Goal: Task Accomplishment & Management: Complete application form

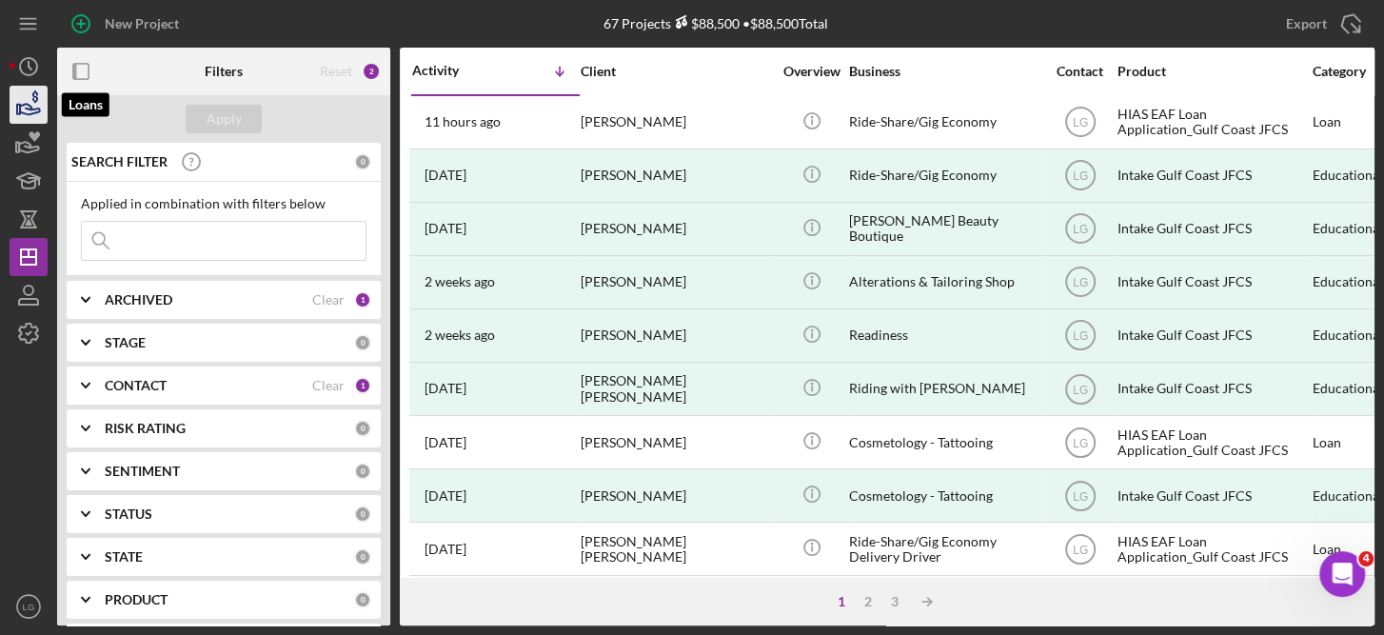
click at [27, 105] on icon "button" at bounding box center [30, 109] width 20 height 10
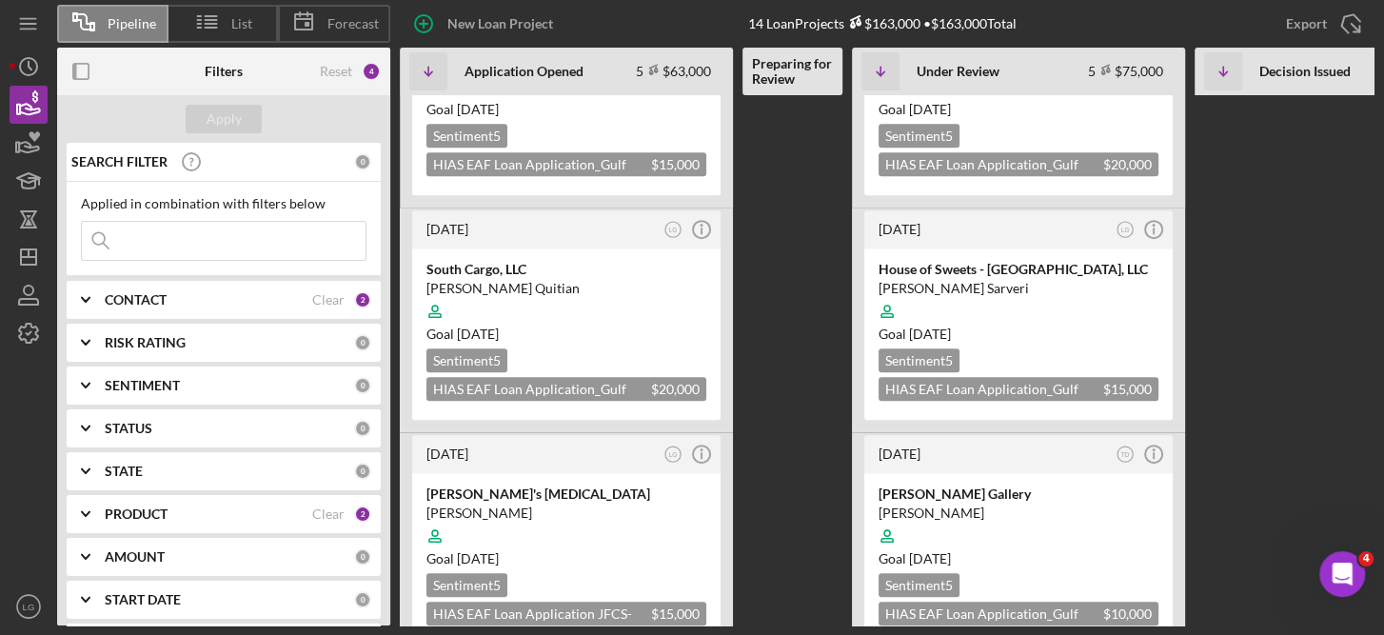
scroll to position [595, 0]
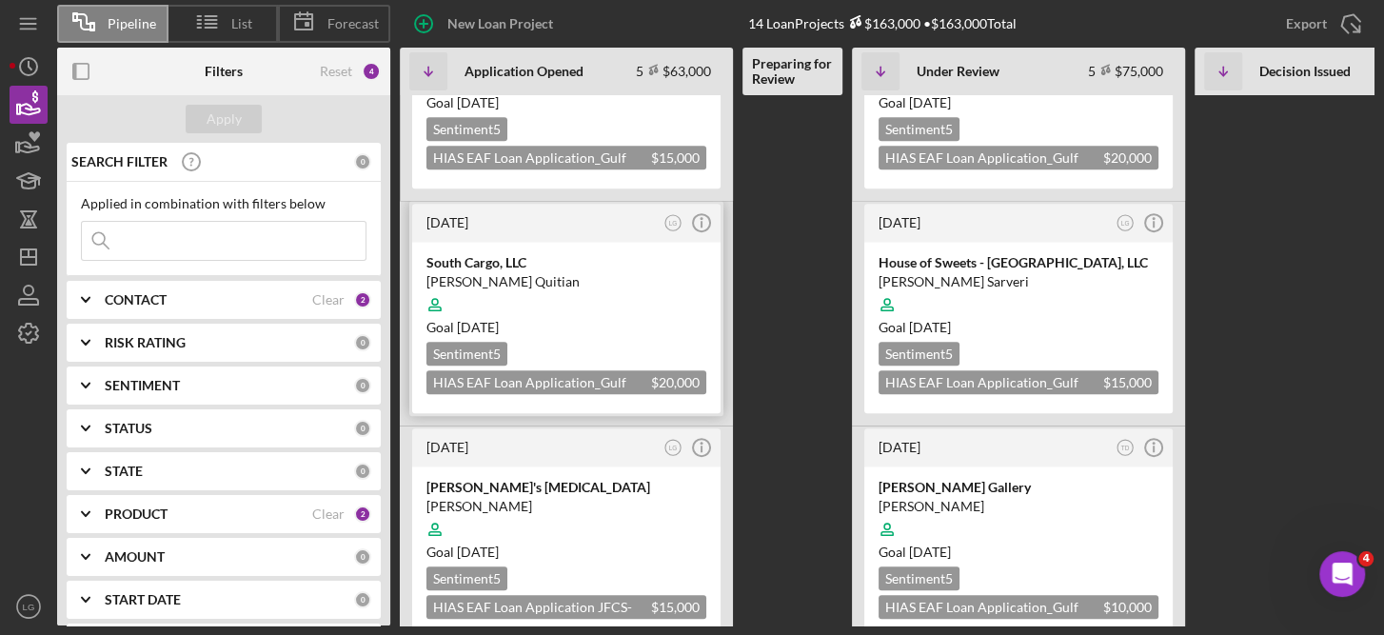
click at [563, 272] on div "[PERSON_NAME] Quitian" at bounding box center [567, 281] width 280 height 19
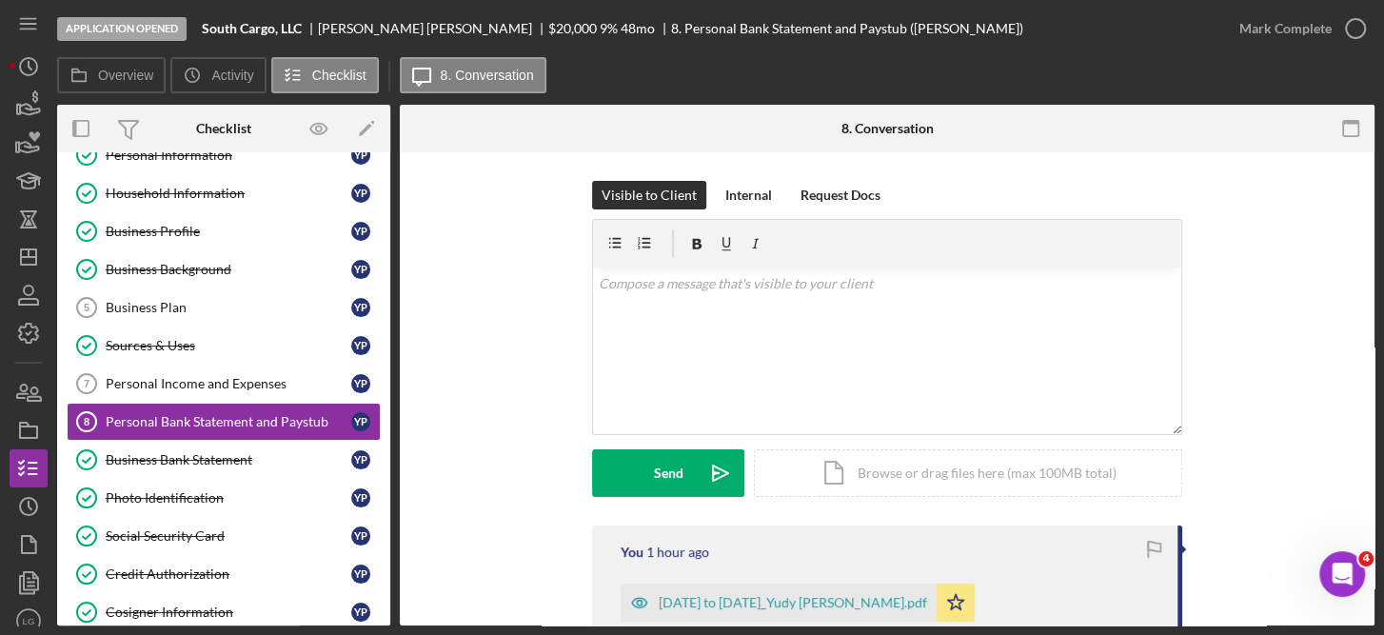
scroll to position [94, 0]
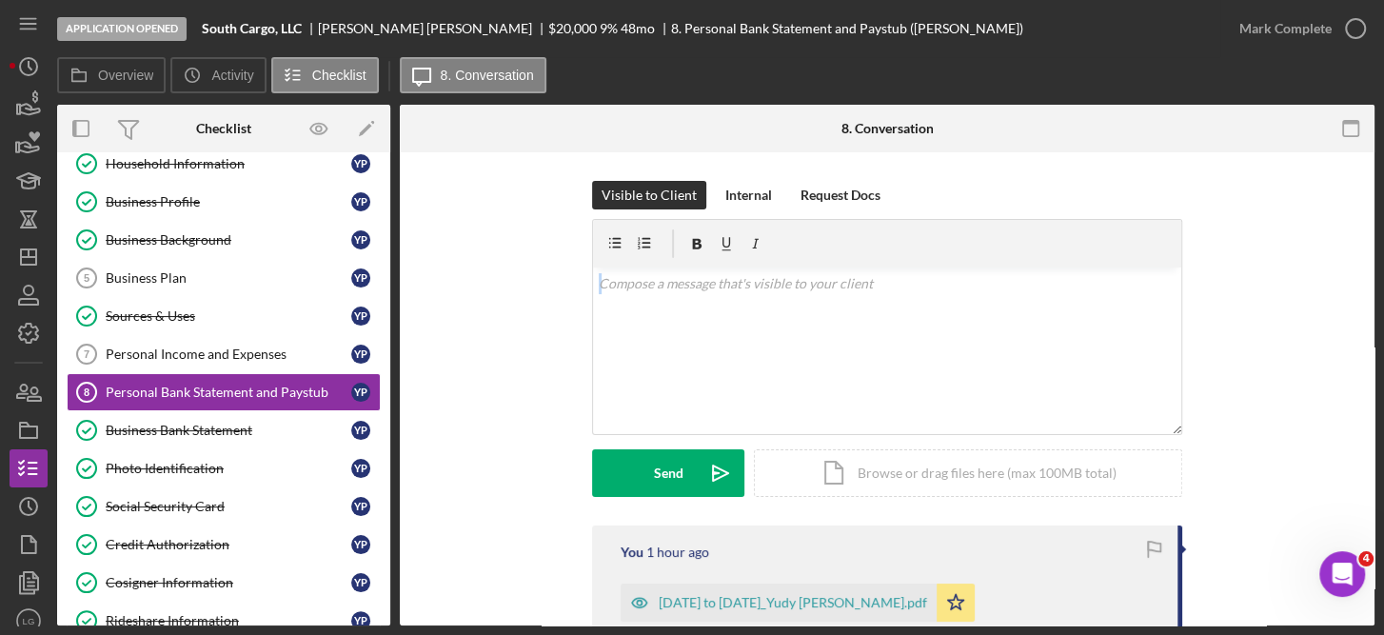
drag, startPoint x: 1364, startPoint y: 214, endPoint x: 1364, endPoint y: 271, distance: 57.1
drag, startPoint x: 1364, startPoint y: 271, endPoint x: 1301, endPoint y: 309, distance: 74.3
click at [1301, 309] on div "Visible to Client Internal Request Docs v Color teal Color pink Remove color Ad…" at bounding box center [887, 353] width 918 height 345
drag, startPoint x: 1369, startPoint y: 234, endPoint x: 1103, endPoint y: 231, distance: 266.6
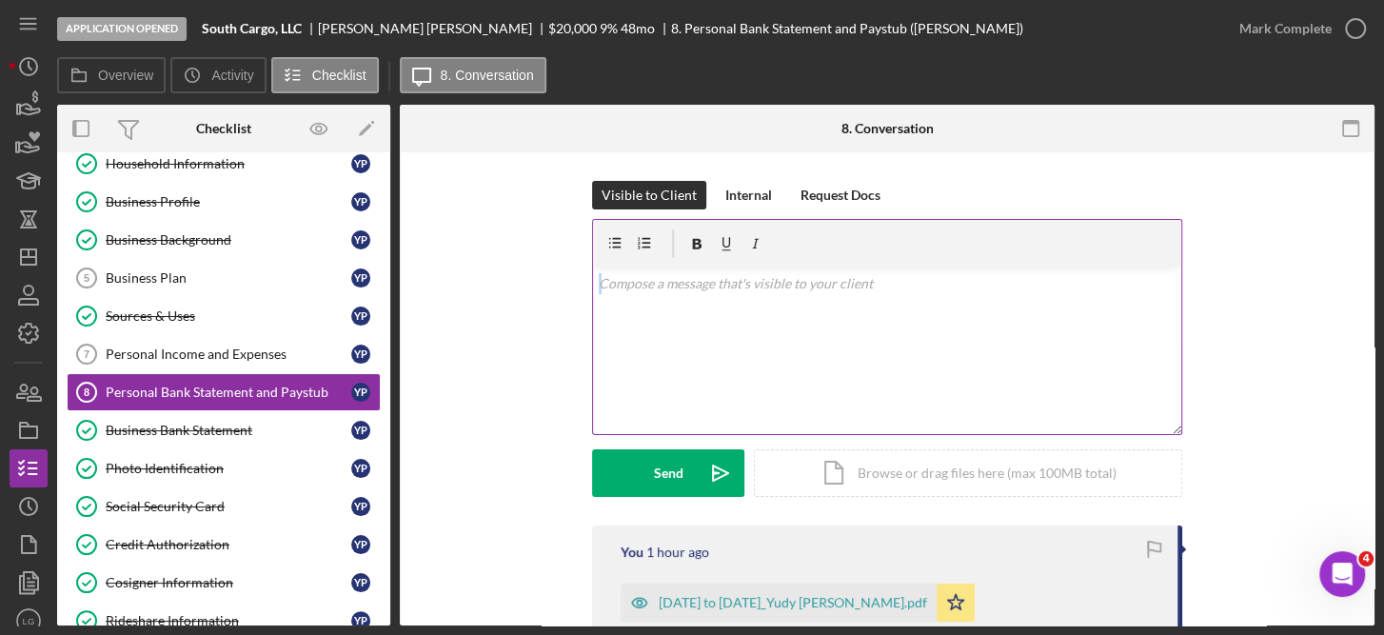
click at [1103, 231] on div at bounding box center [887, 244] width 588 height 48
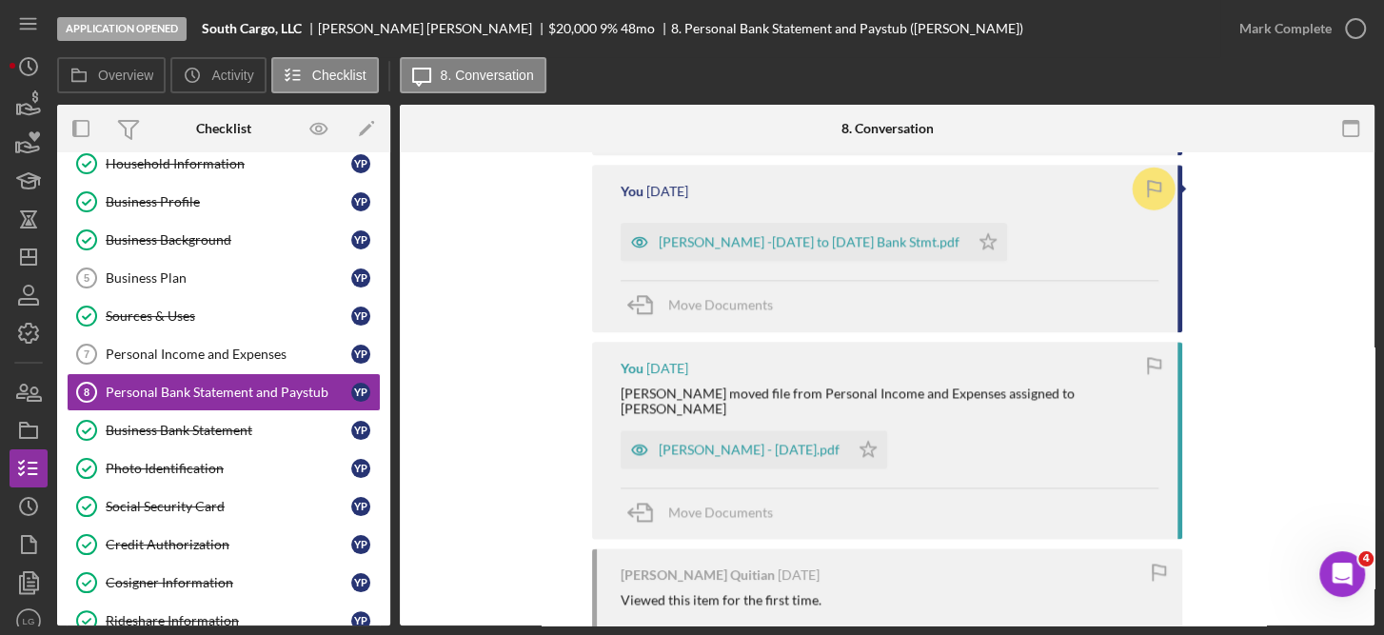
scroll to position [1831, 0]
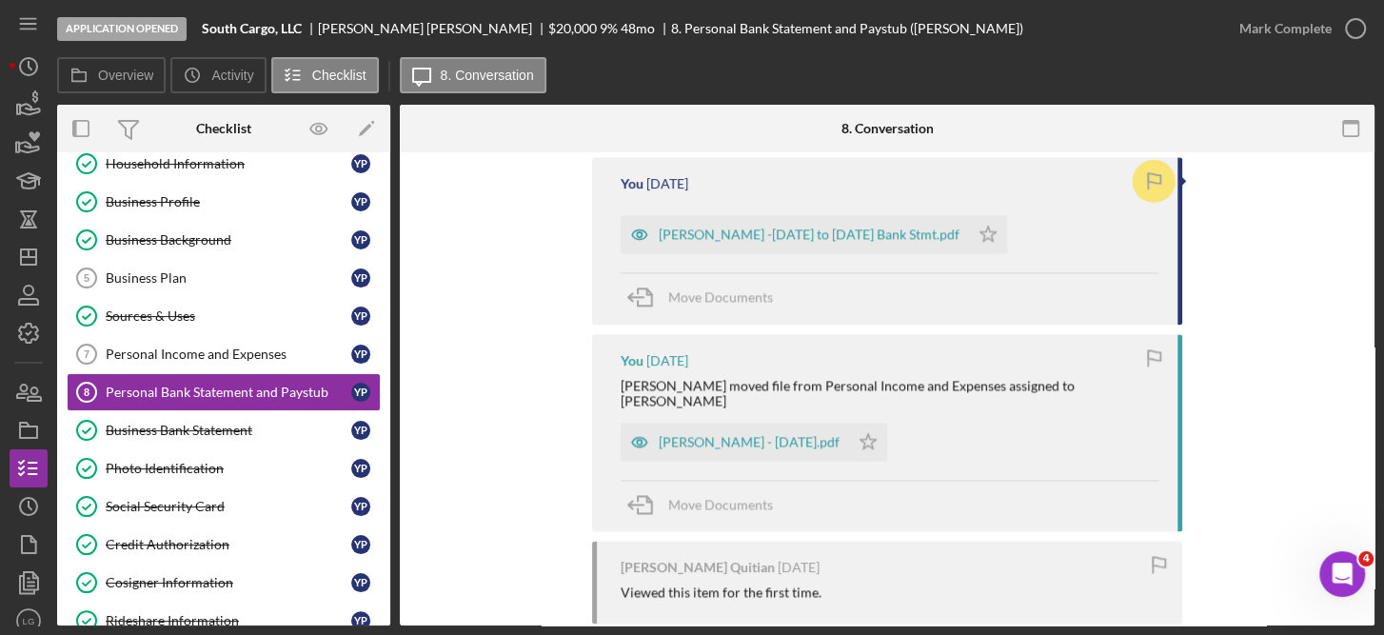
click at [1152, 345] on icon "button" at bounding box center [1154, 357] width 43 height 43
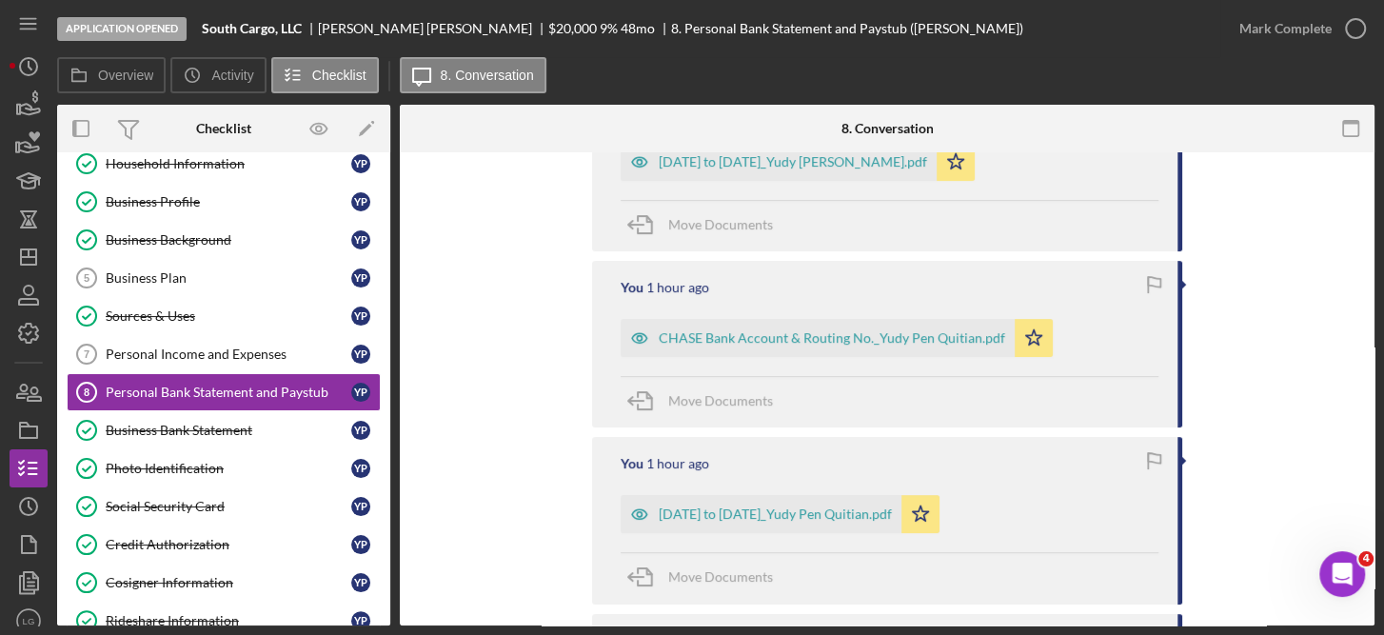
scroll to position [440, 0]
click at [1353, 29] on icon "button" at bounding box center [1356, 29] width 48 height 48
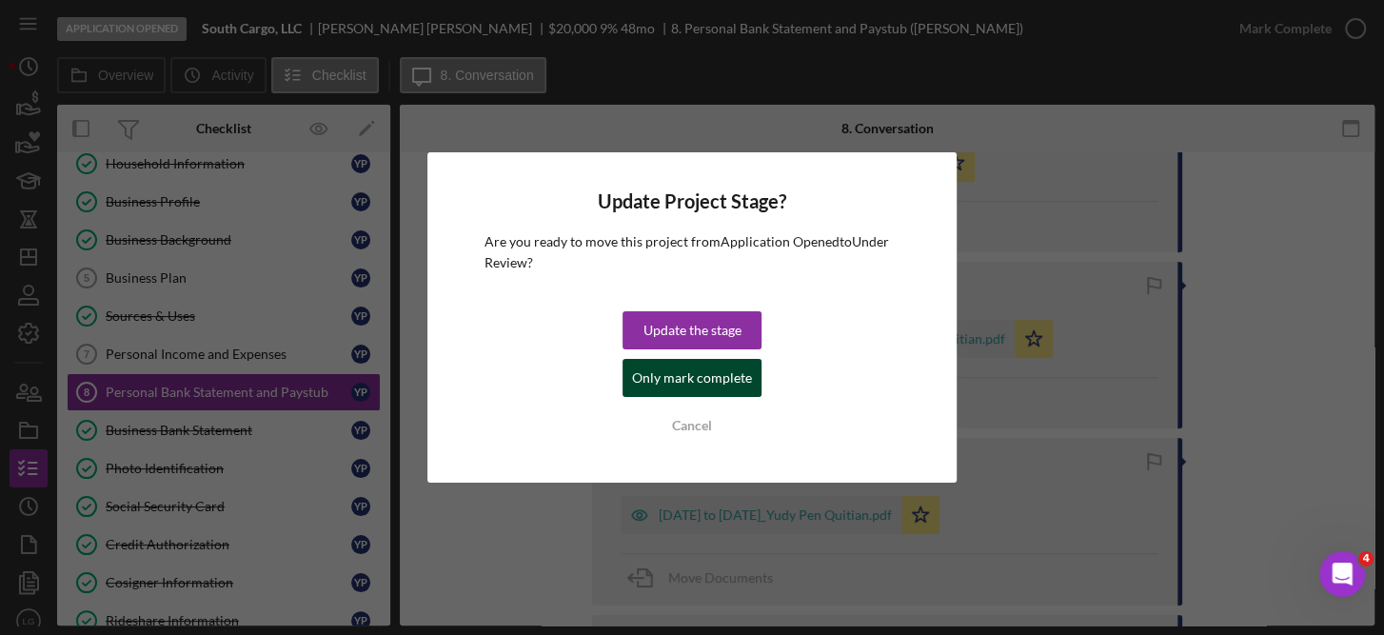
click at [730, 369] on div "Only mark complete" at bounding box center [692, 378] width 120 height 38
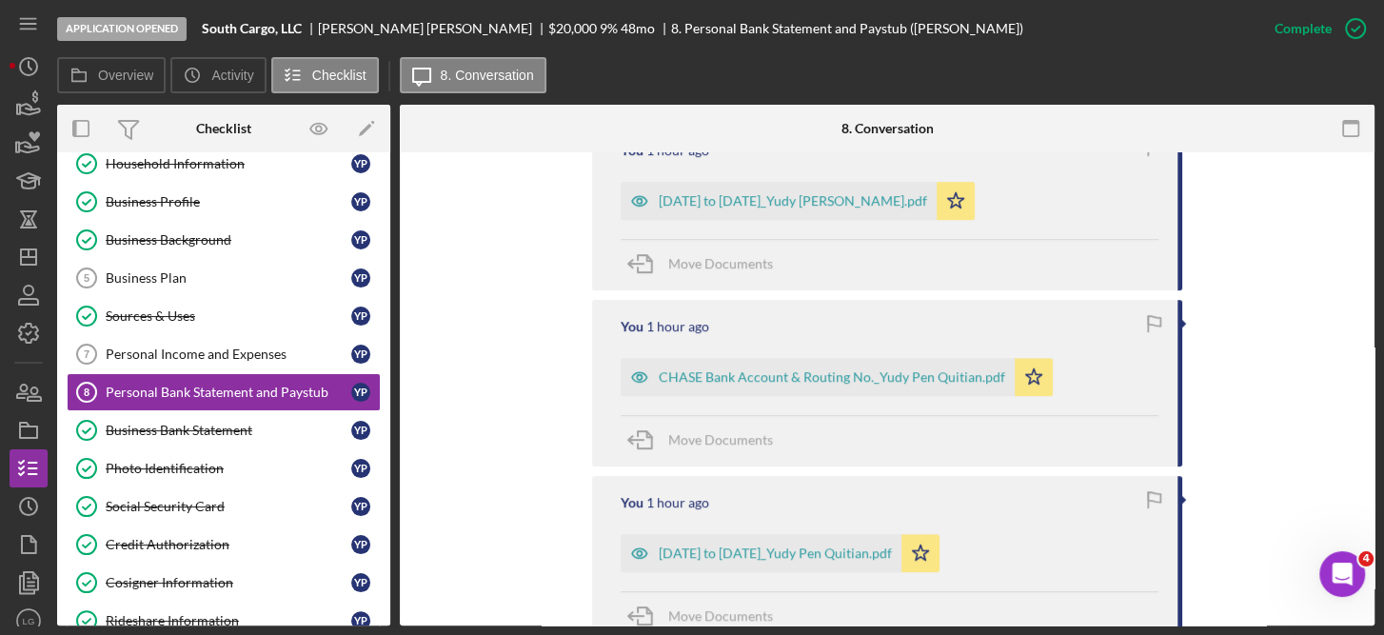
scroll to position [768, 0]
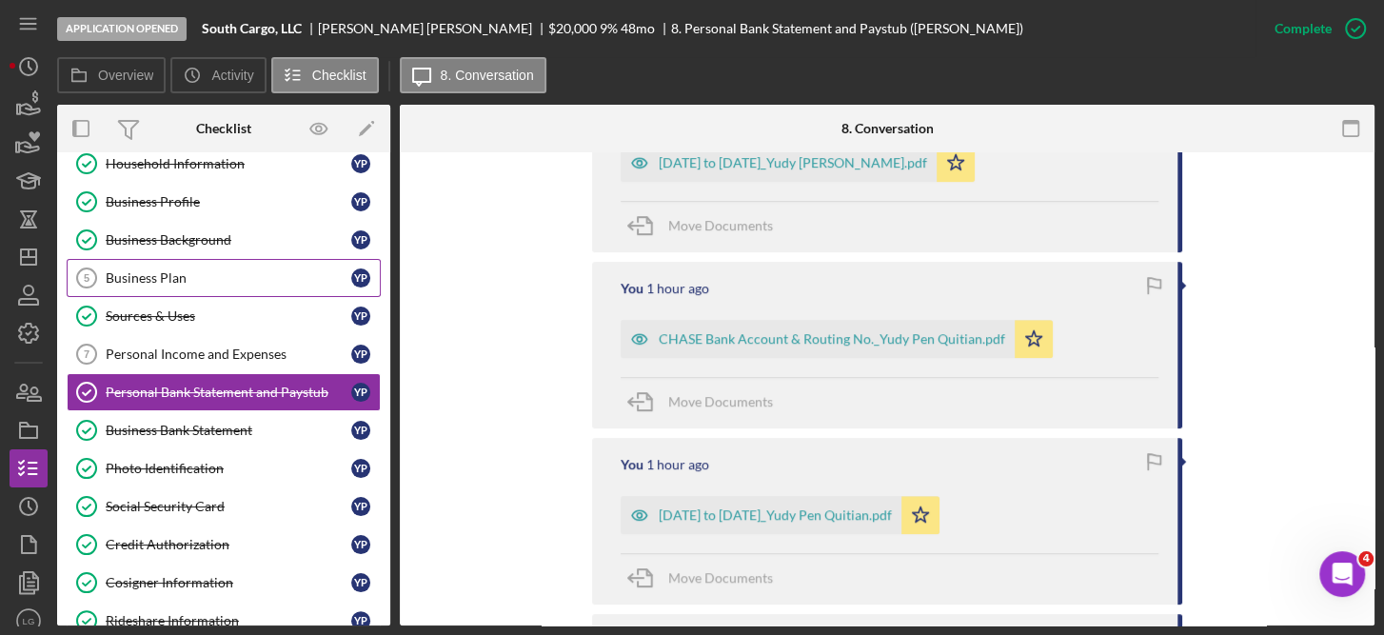
click at [179, 273] on div "Business Plan" at bounding box center [229, 277] width 246 height 15
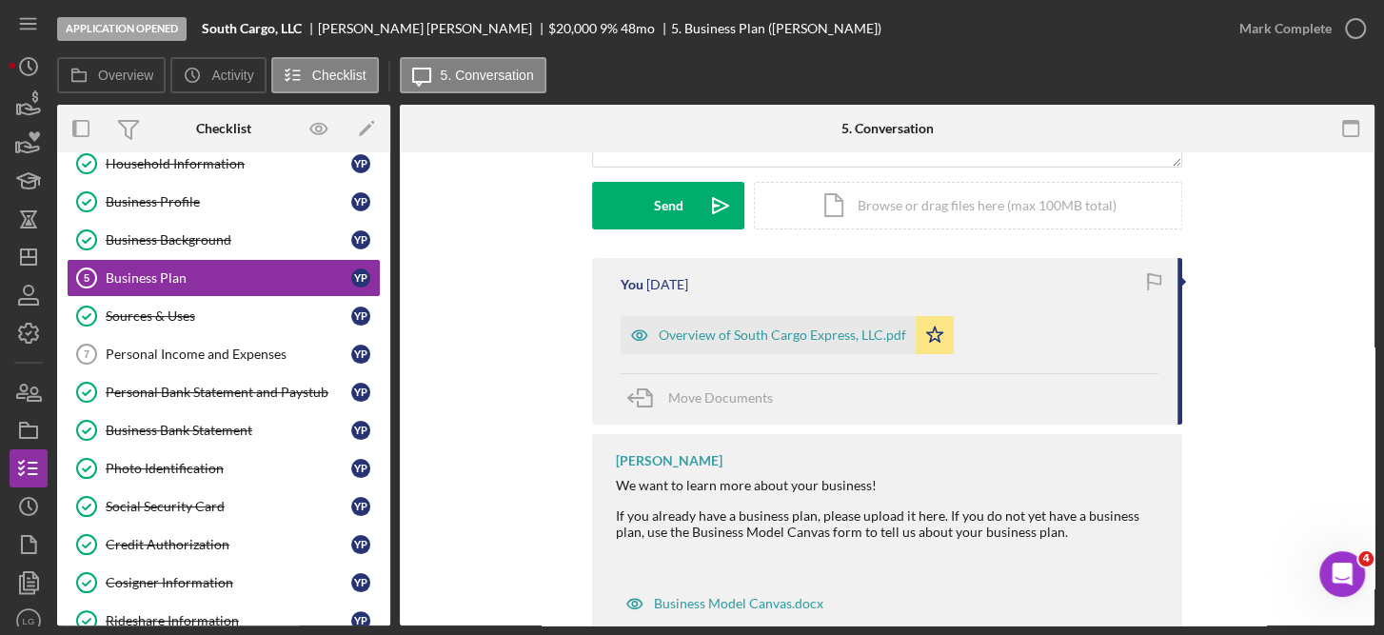
scroll to position [272, 0]
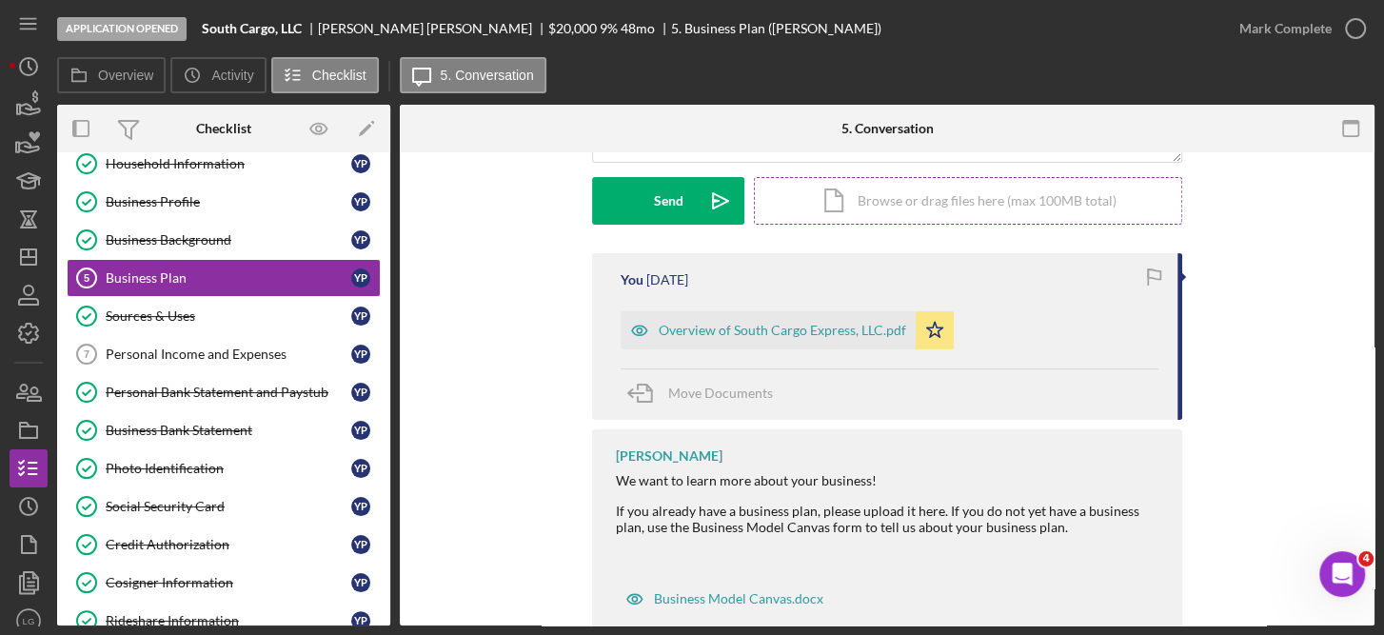
click at [939, 201] on div "Icon/Document Browse or drag files here (max 100MB total) Tap to choose files o…" at bounding box center [968, 201] width 428 height 48
click at [673, 200] on div "Upload" at bounding box center [668, 201] width 43 height 48
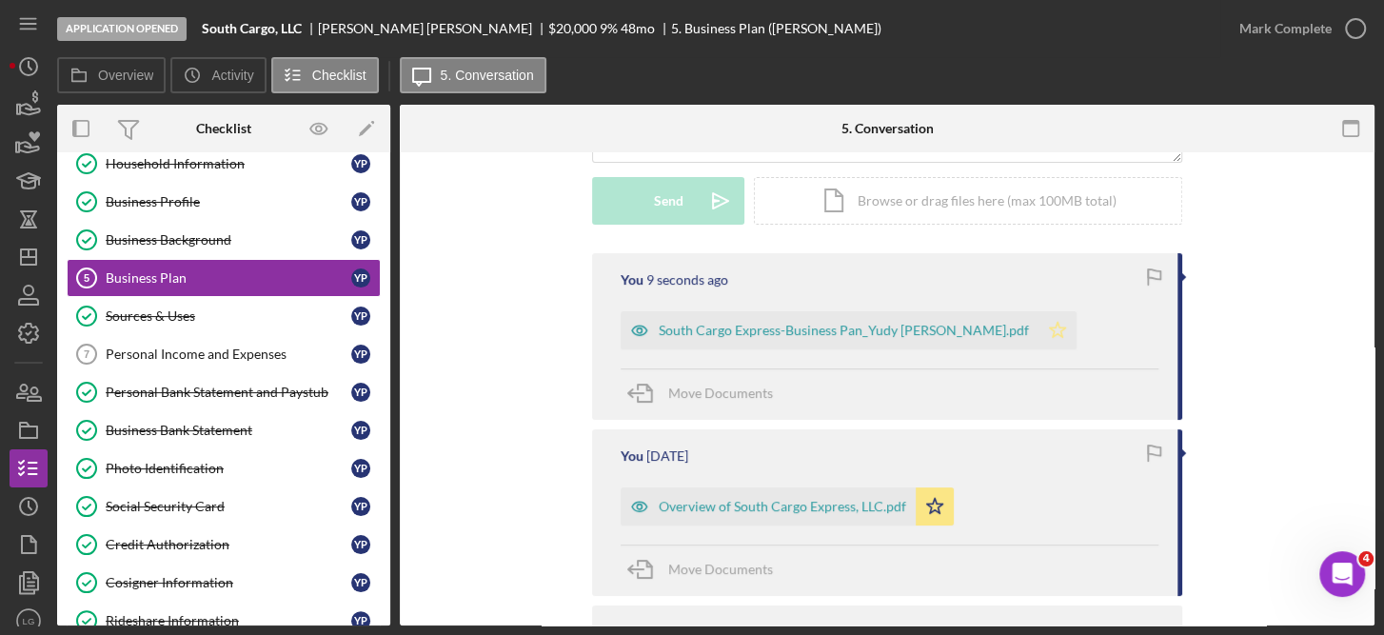
click at [1039, 330] on icon "Icon/Star" at bounding box center [1058, 330] width 38 height 38
click at [862, 327] on div "South Cargo Express-Business Pan_Yudy [PERSON_NAME].pdf" at bounding box center [844, 330] width 370 height 15
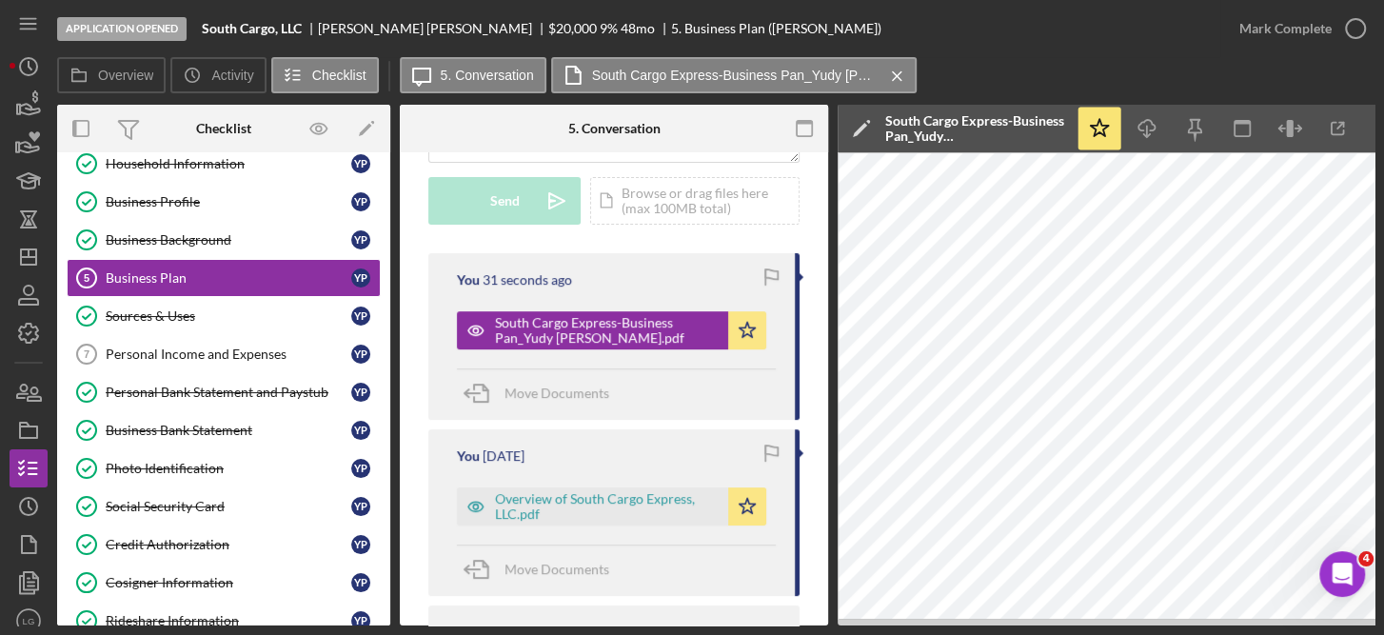
click at [1001, 78] on div "Overview Icon/History Activity Checklist Icon/Message 5. Conversation South Car…" at bounding box center [716, 76] width 1318 height 38
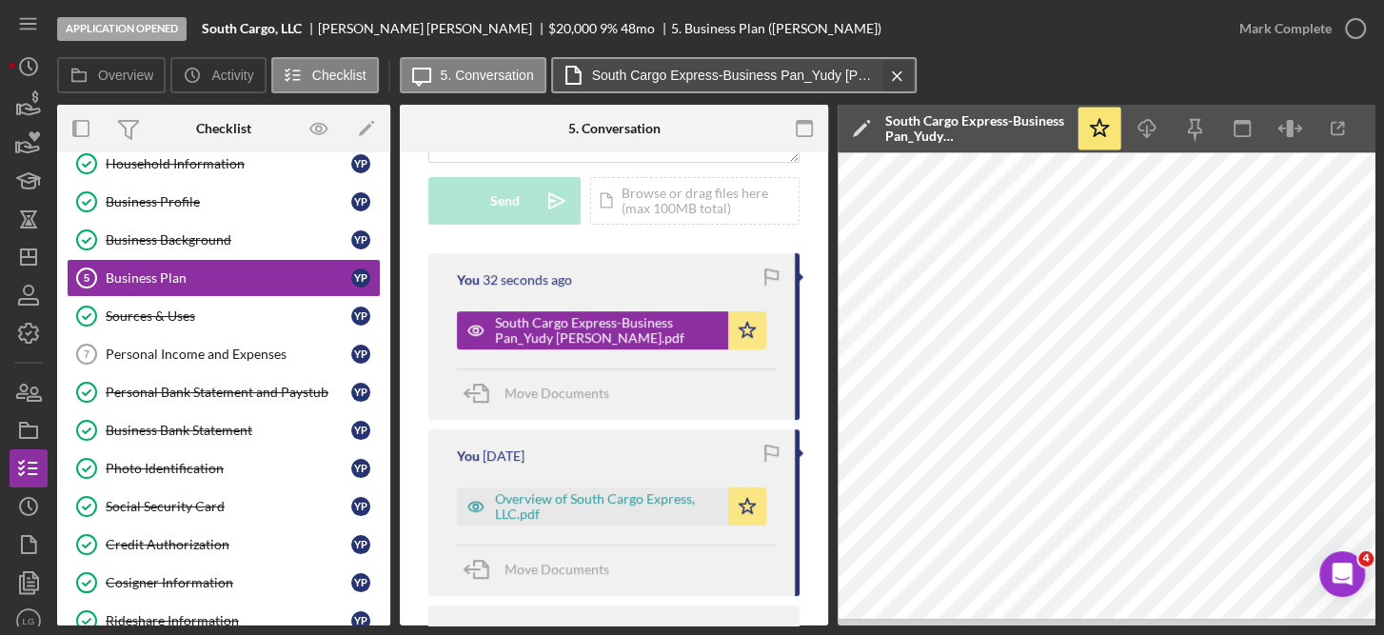
click at [883, 76] on icon "Icon/Menu Close" at bounding box center [897, 76] width 33 height 48
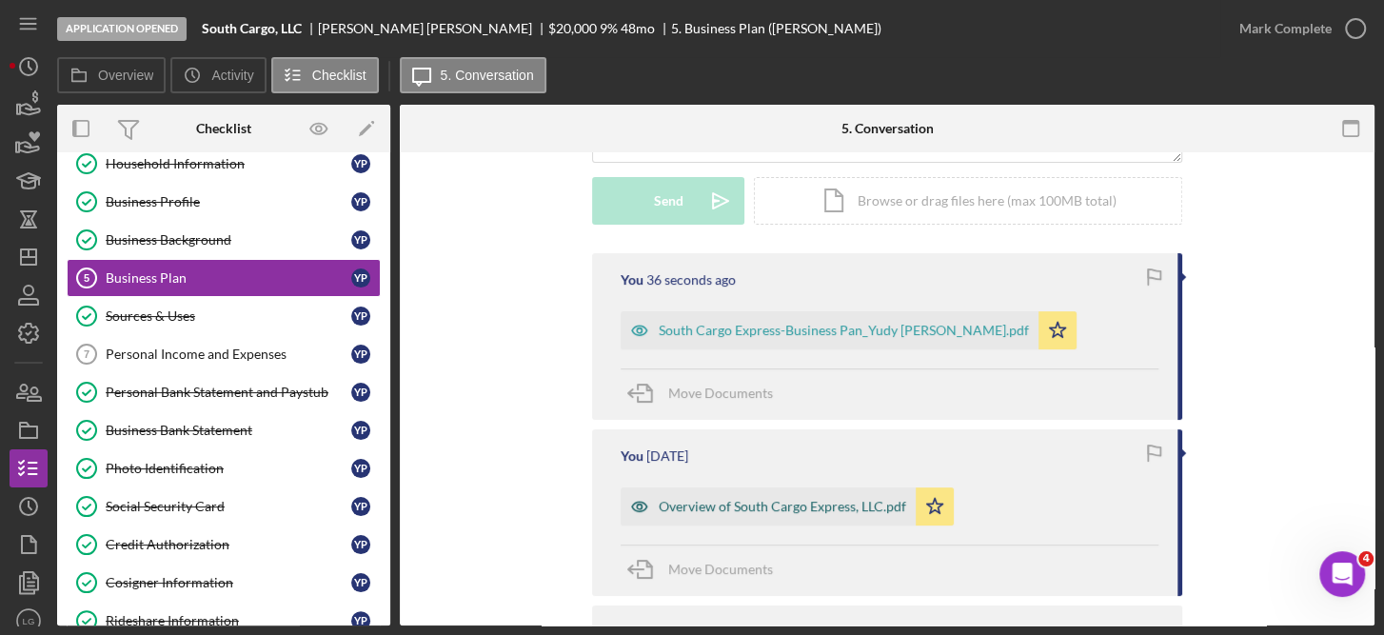
click at [777, 504] on div "Overview of South Cargo Express, LLC.pdf" at bounding box center [783, 506] width 248 height 15
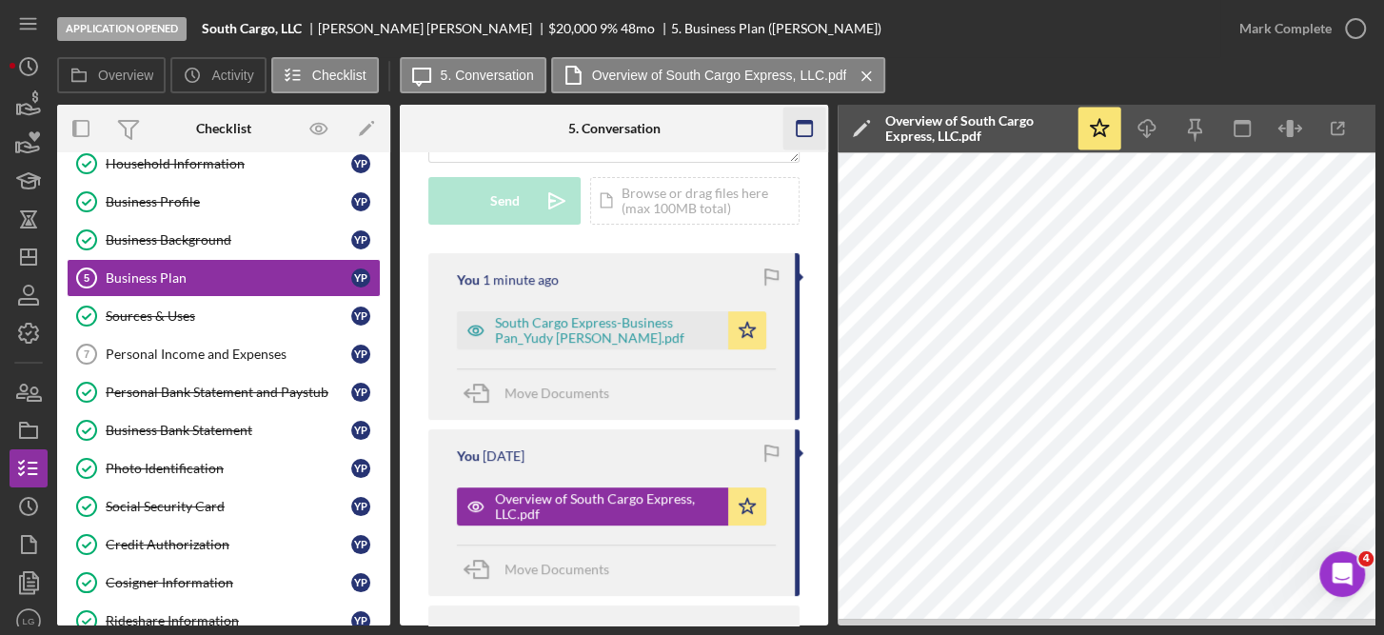
click at [804, 122] on rect "button" at bounding box center [804, 123] width 15 height 4
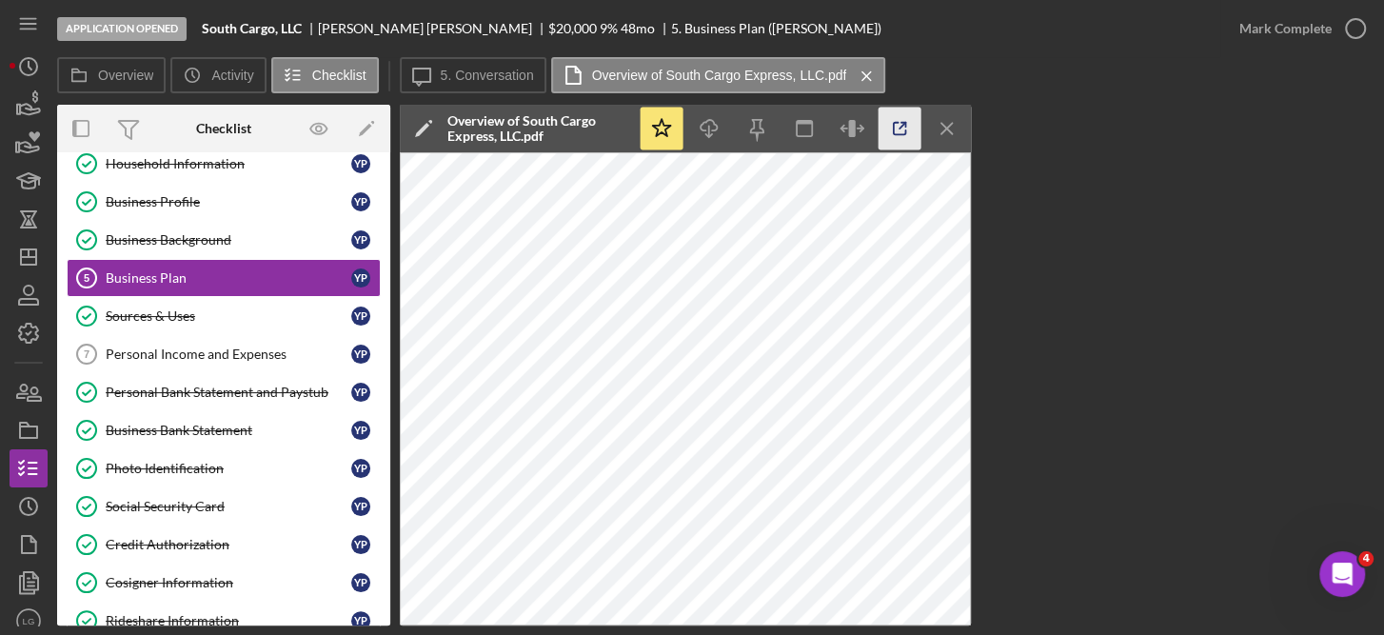
click at [907, 120] on icon "button" at bounding box center [900, 129] width 43 height 43
click at [940, 129] on icon "Icon/Menu Close" at bounding box center [947, 129] width 43 height 43
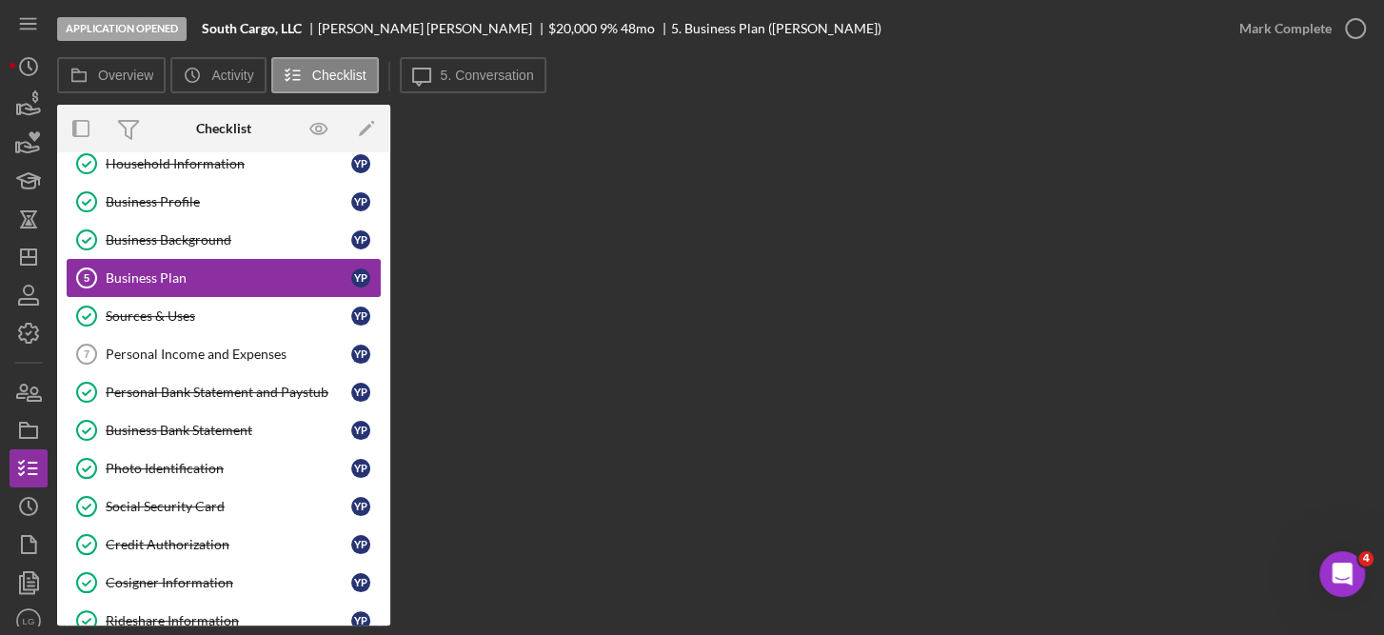
click at [240, 270] on div "Business Plan" at bounding box center [229, 277] width 246 height 15
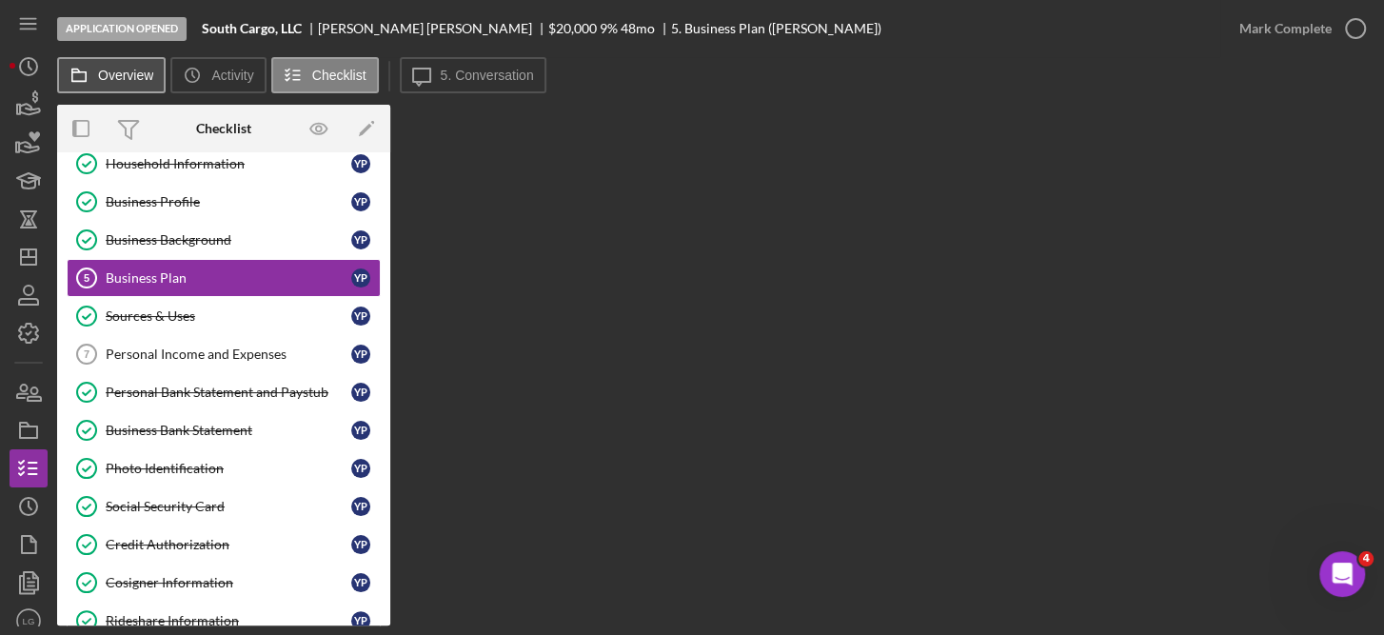
click at [145, 65] on button "Overview" at bounding box center [111, 75] width 109 height 36
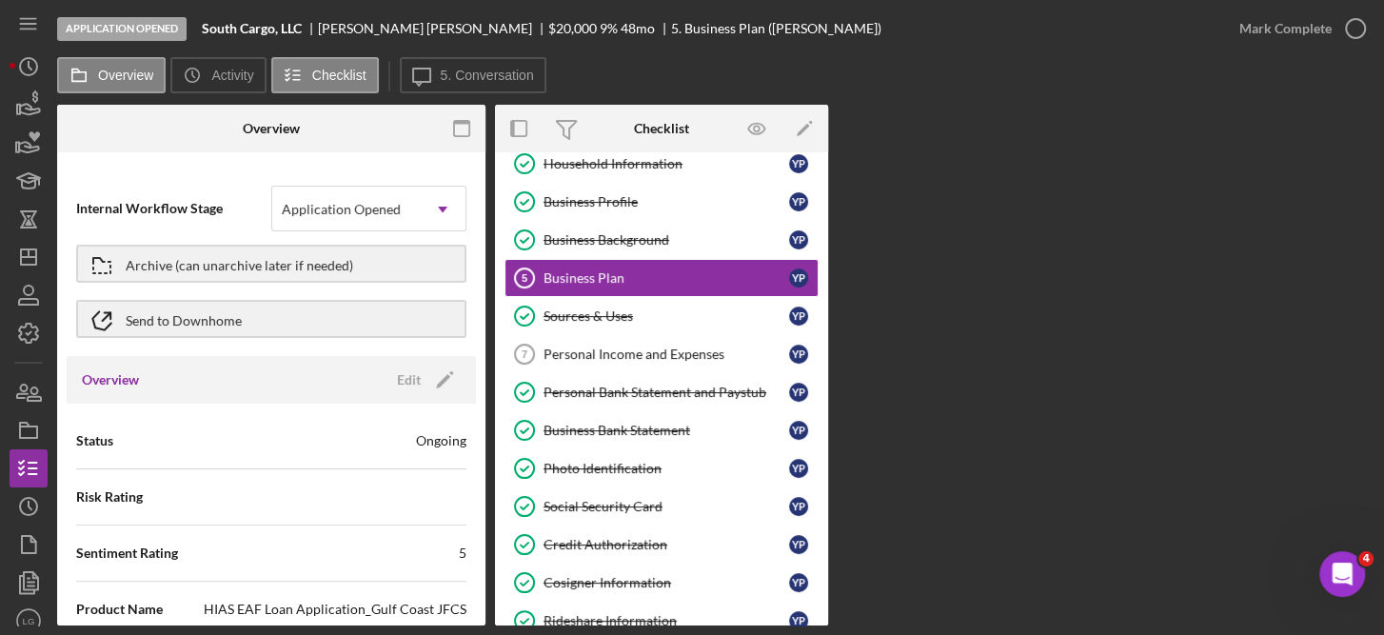
click at [1039, 305] on div "Overview Internal Workflow Stage Application Opened Icon/Dropdown Arrow Archive…" at bounding box center [716, 365] width 1318 height 521
click at [481, 71] on label "5. Conversation" at bounding box center [487, 75] width 93 height 15
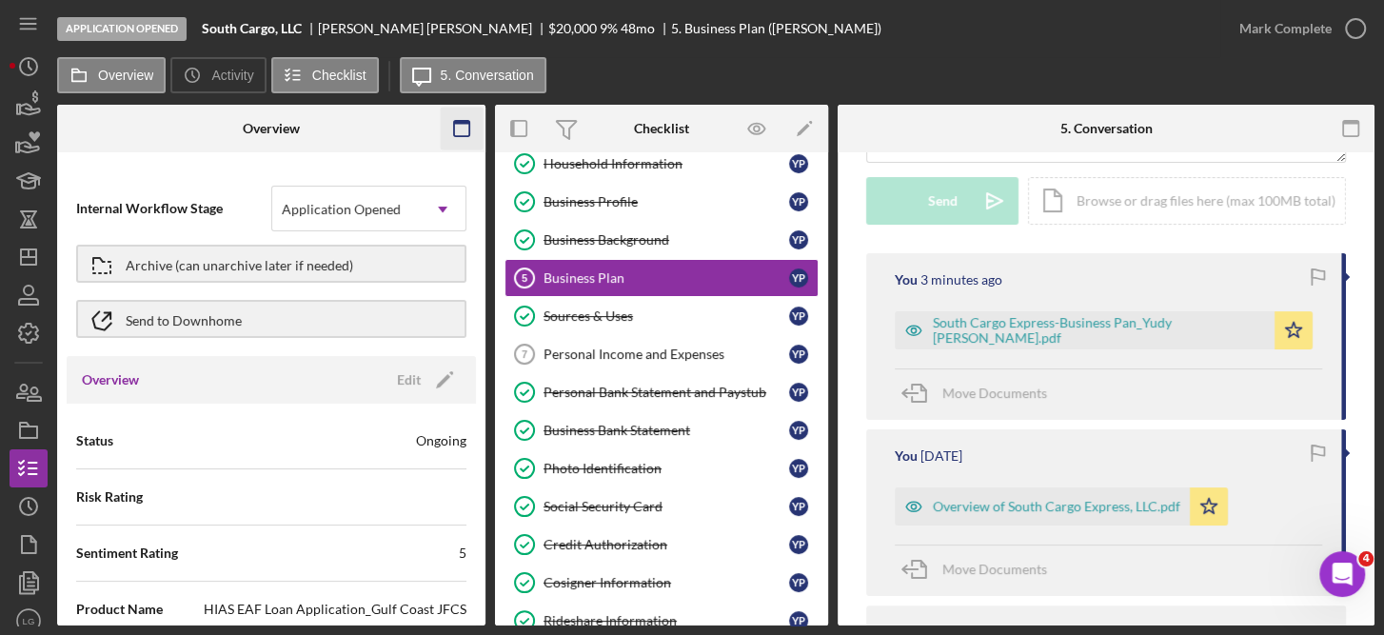
click at [454, 125] on icon "button" at bounding box center [462, 129] width 43 height 43
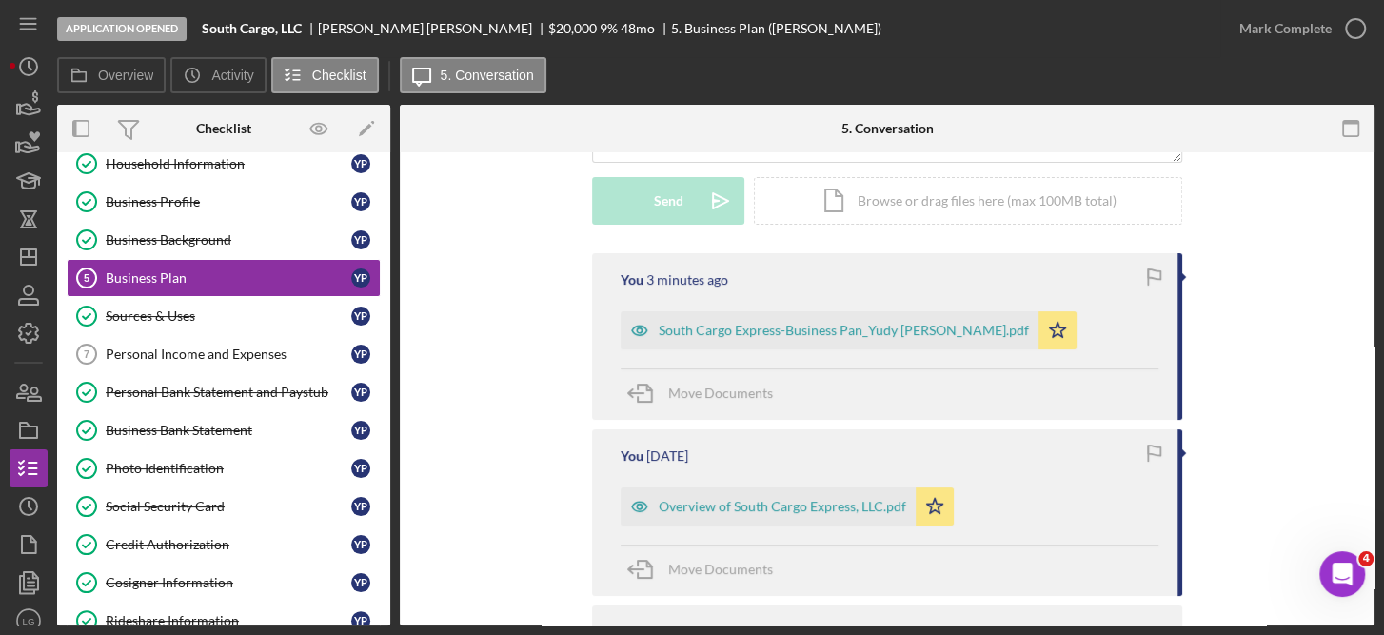
click at [1365, 179] on div "Visible to Client Internal Request Docs v Color teal Color pink Remove color Ad…" at bounding box center [887, 365] width 975 height 971
click at [1152, 443] on icon "button" at bounding box center [1154, 453] width 43 height 43
click at [919, 496] on icon "Icon/Star" at bounding box center [935, 506] width 38 height 38
click at [1143, 443] on icon "button" at bounding box center [1154, 453] width 43 height 43
click at [1292, 385] on div "You 3 minutes ago South Cargo Express-Business Pan_Yudy [PERSON_NAME].pdf Icon/…" at bounding box center [887, 537] width 918 height 569
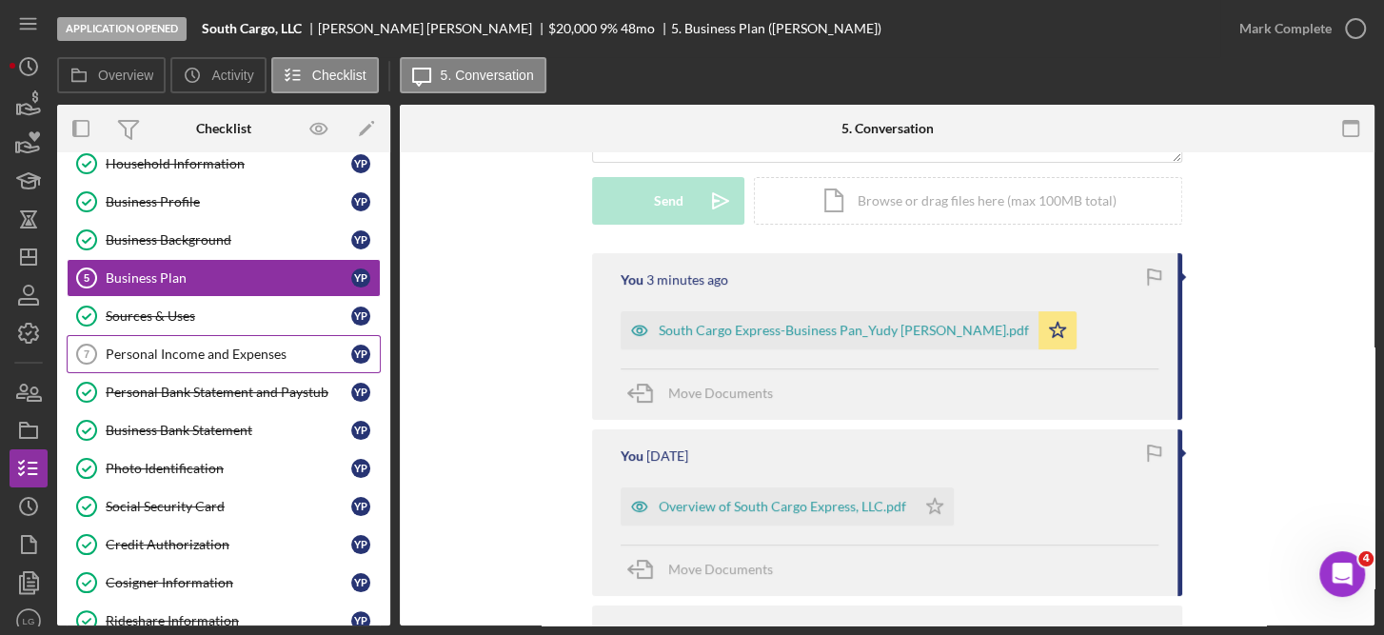
click at [234, 347] on div "Personal Income and Expenses" at bounding box center [229, 354] width 246 height 15
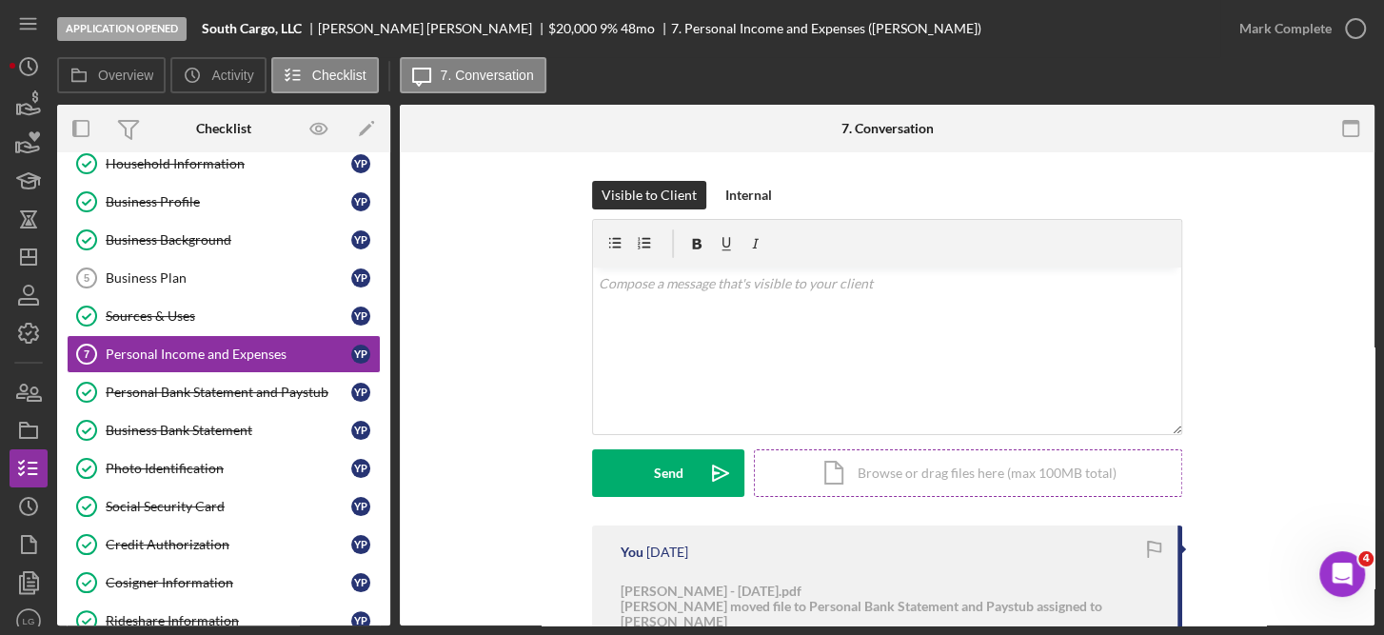
click at [910, 473] on div "Icon/Document Browse or drag files here (max 100MB total) Tap to choose files o…" at bounding box center [968, 473] width 428 height 48
click at [864, 376] on icon at bounding box center [869, 385] width 24 height 24
click at [251, 348] on div "Personal Income and Expenses" at bounding box center [229, 354] width 246 height 15
click at [901, 468] on div "Icon/Document Browse or drag files here (max 100MB total) Tap to choose files o…" at bounding box center [968, 473] width 428 height 48
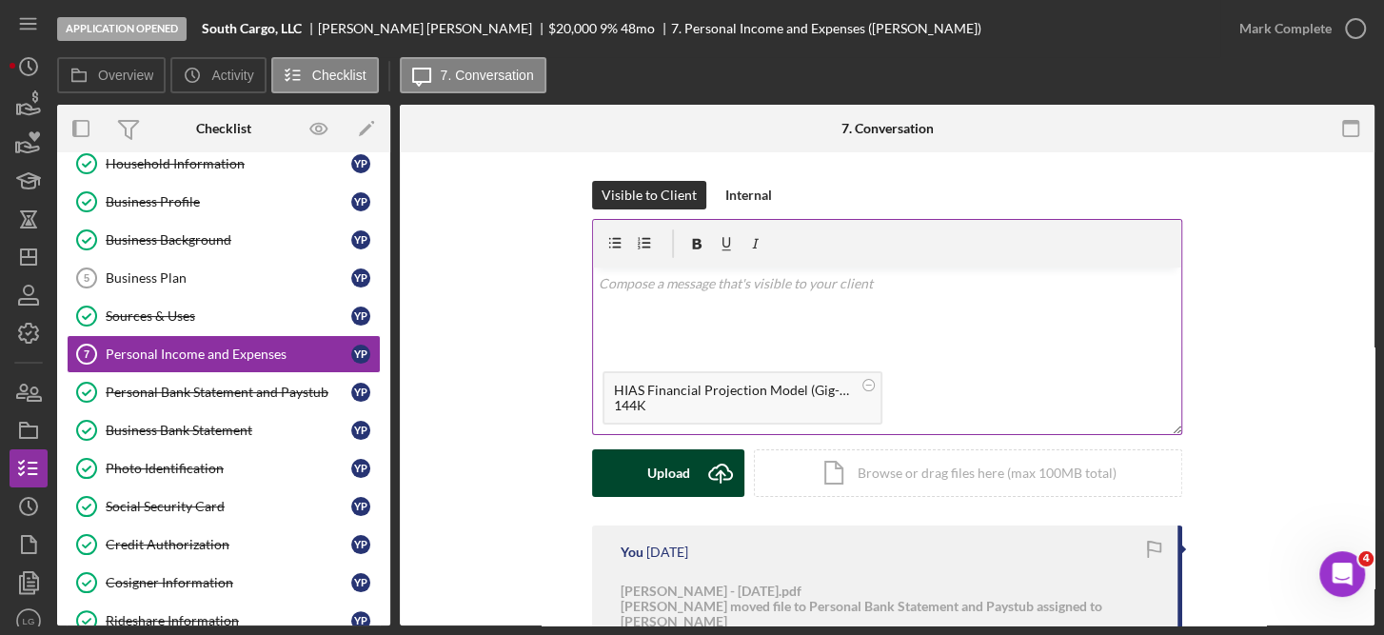
click at [670, 465] on div "Upload" at bounding box center [668, 473] width 43 height 48
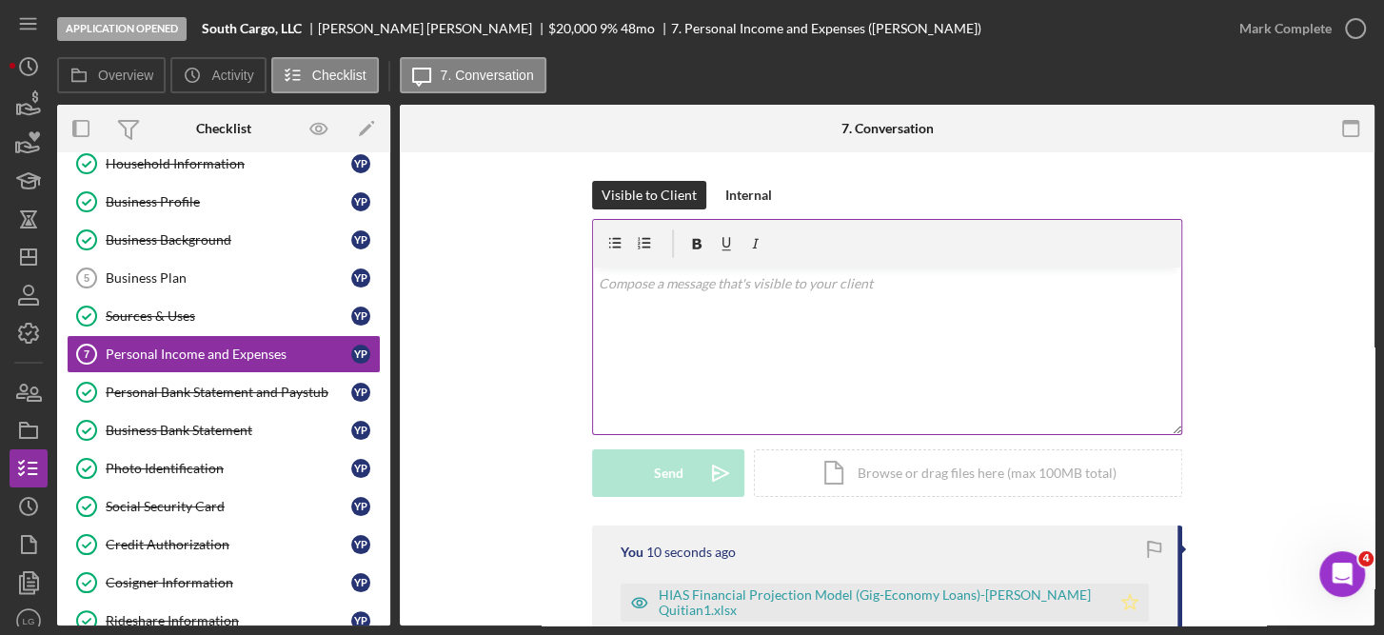
click at [1130, 602] on icon "Icon/Star" at bounding box center [1130, 603] width 38 height 38
click at [1354, 26] on icon "button" at bounding box center [1356, 29] width 48 height 48
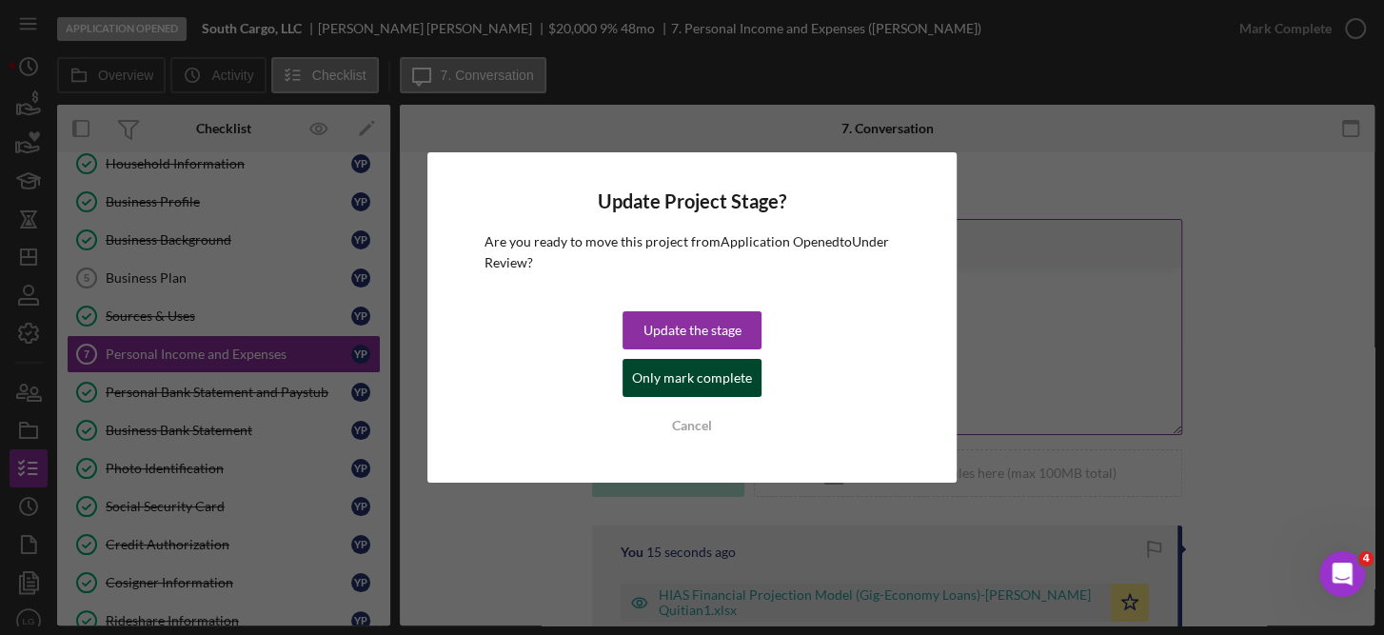
click at [719, 382] on div "Only mark complete" at bounding box center [692, 378] width 120 height 38
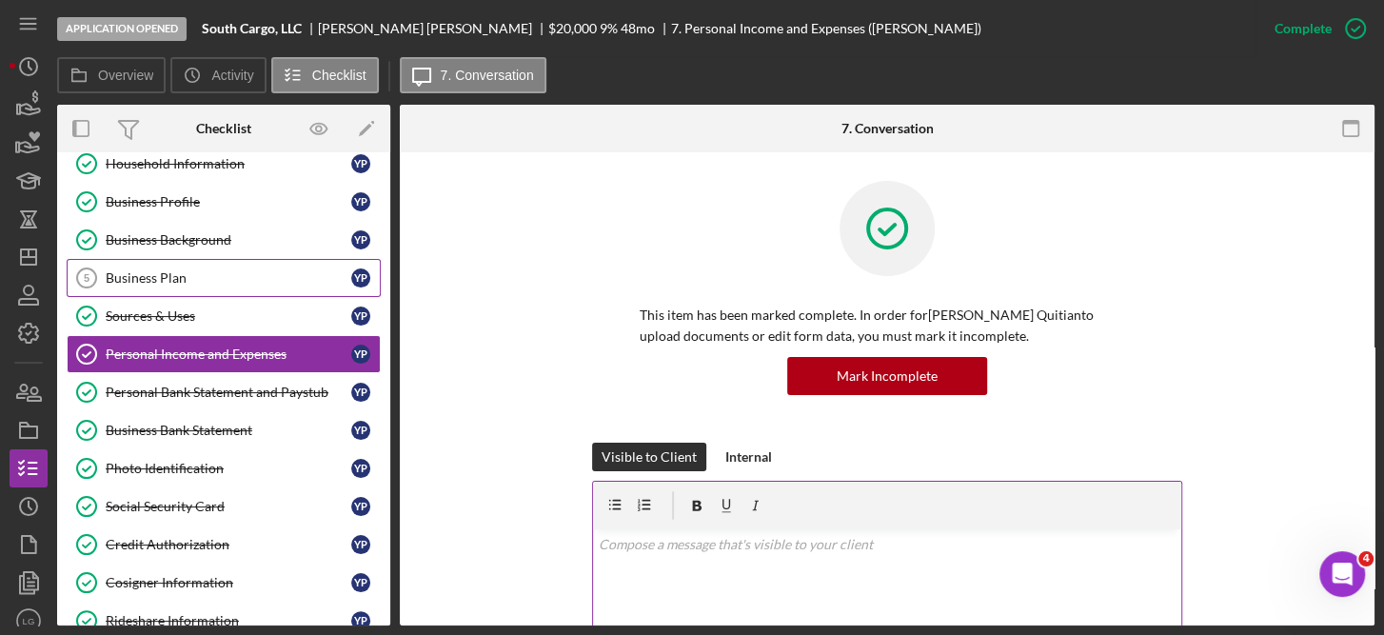
click at [181, 280] on div "Business Plan" at bounding box center [229, 277] width 246 height 15
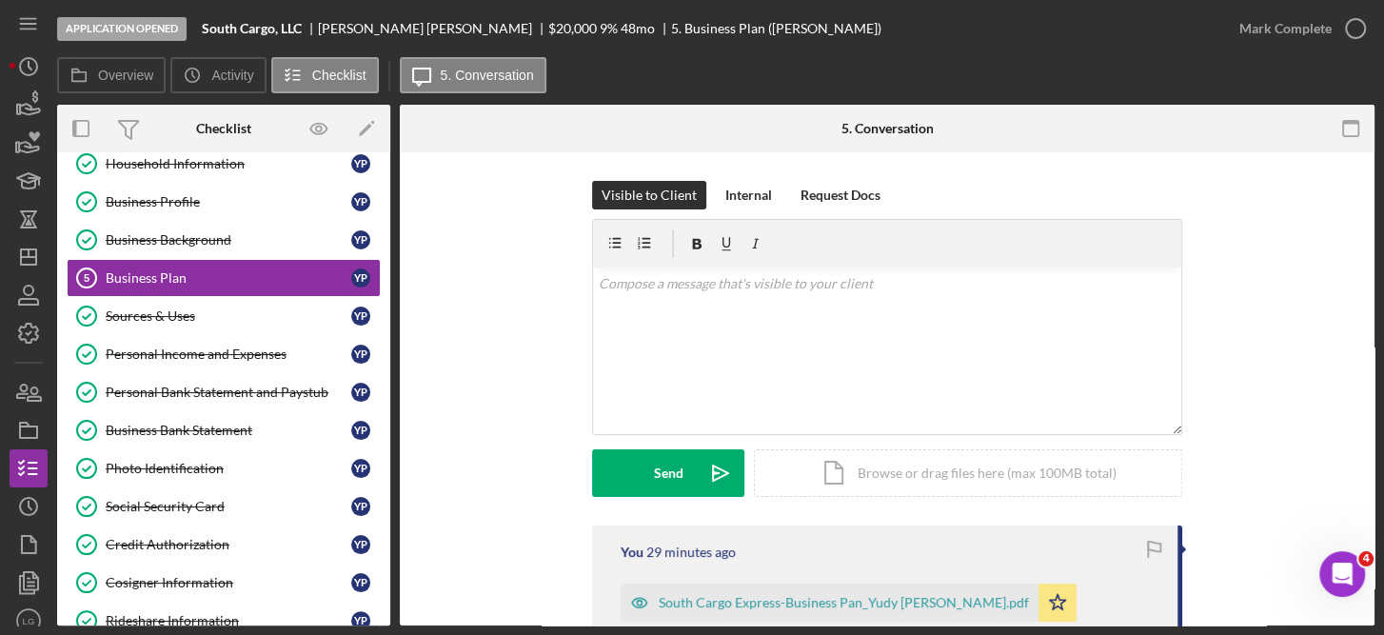
click at [1365, 458] on div "Visible to Client Internal Request Docs v Color teal Color pink Remove color Ad…" at bounding box center [887, 637] width 975 height 971
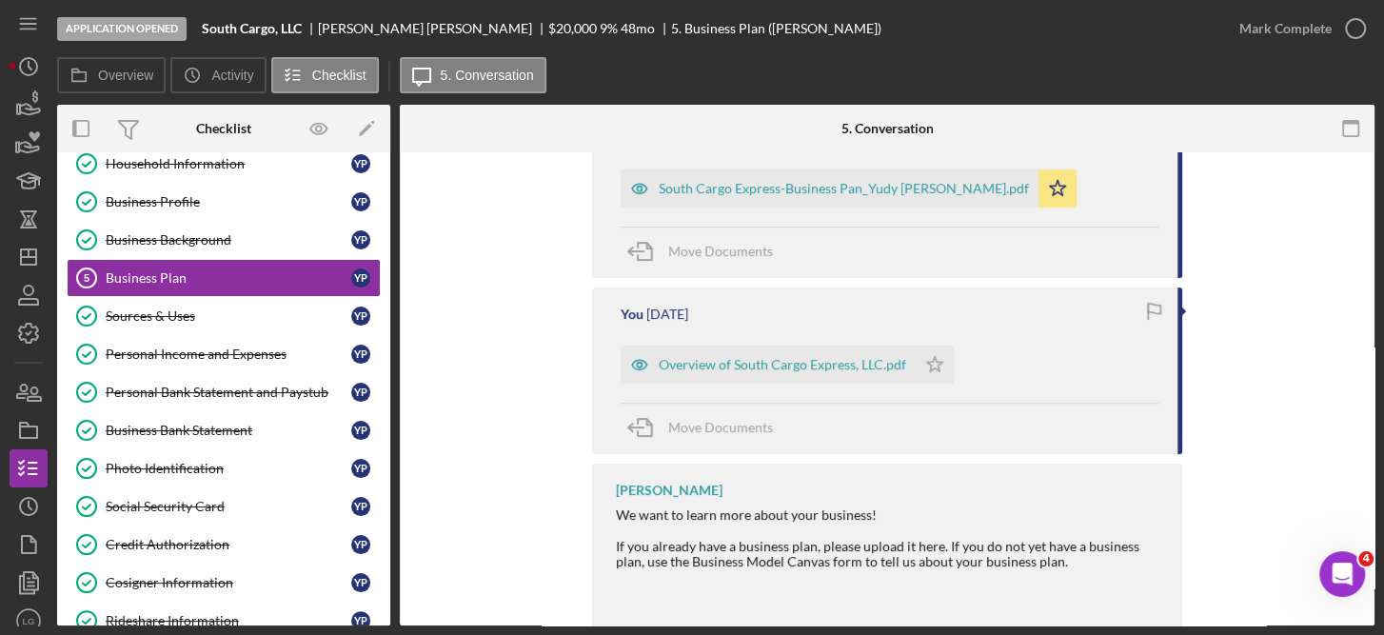
click at [383, 550] on div "Personal Information Personal Information Y P Household Information Household I…" at bounding box center [223, 416] width 333 height 619
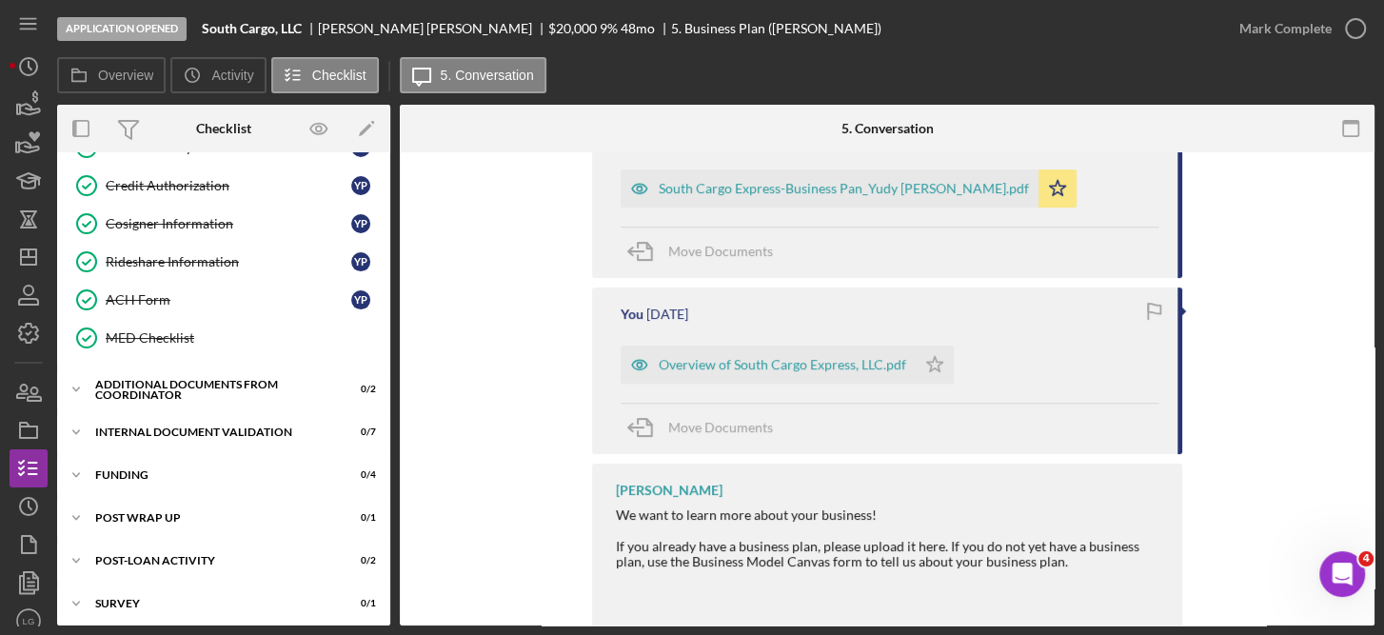
click at [1367, 160] on div "Visible to Client Internal Request Docs v Color teal Color pink Remove color Ad…" at bounding box center [887, 223] width 975 height 971
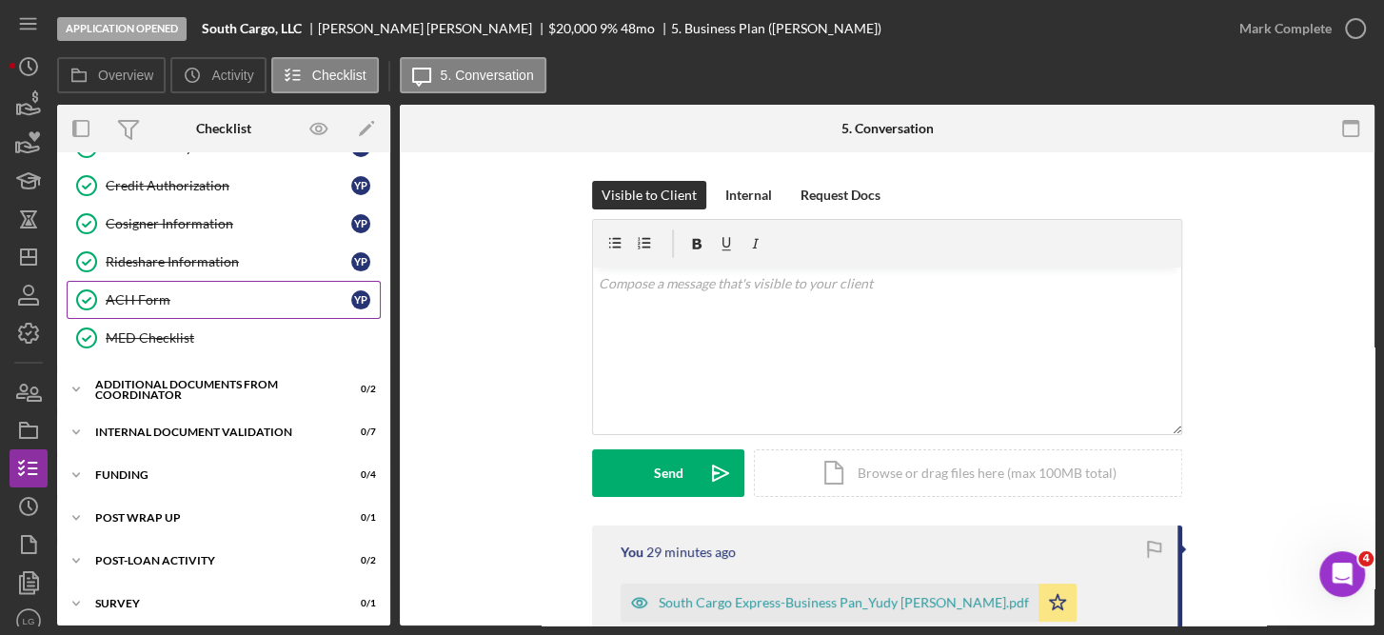
click at [160, 292] on div "ACH Form" at bounding box center [229, 299] width 246 height 15
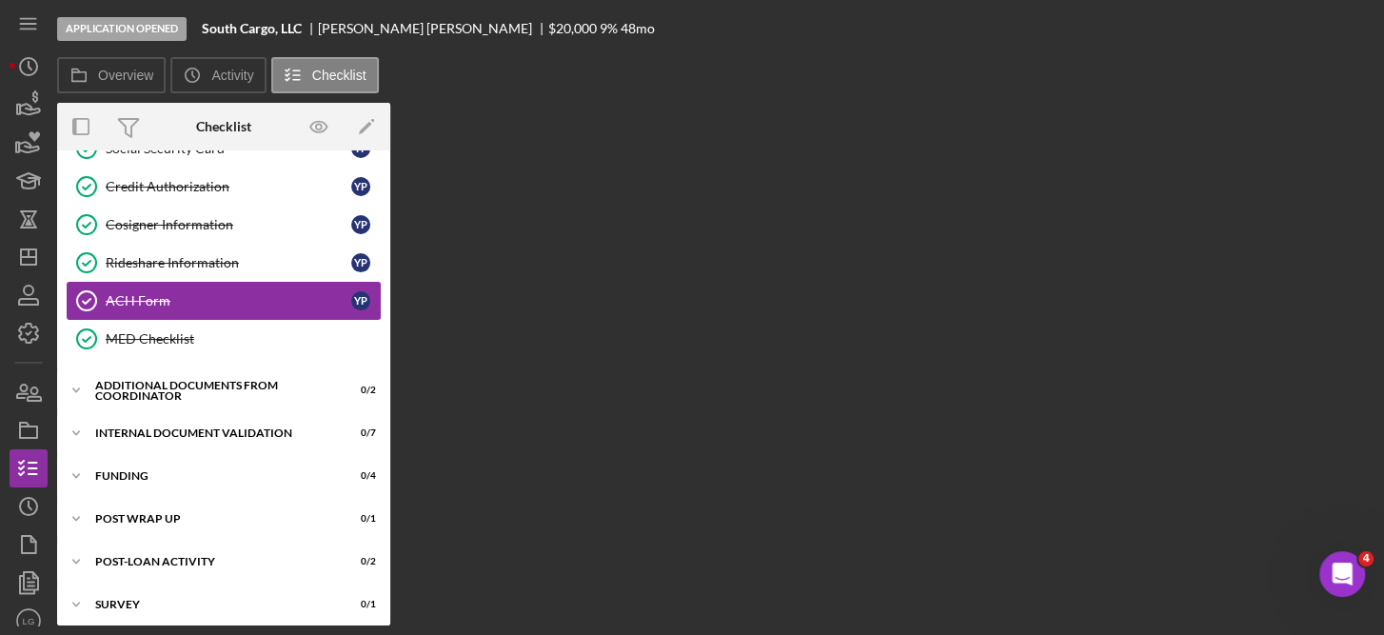
scroll to position [453, 0]
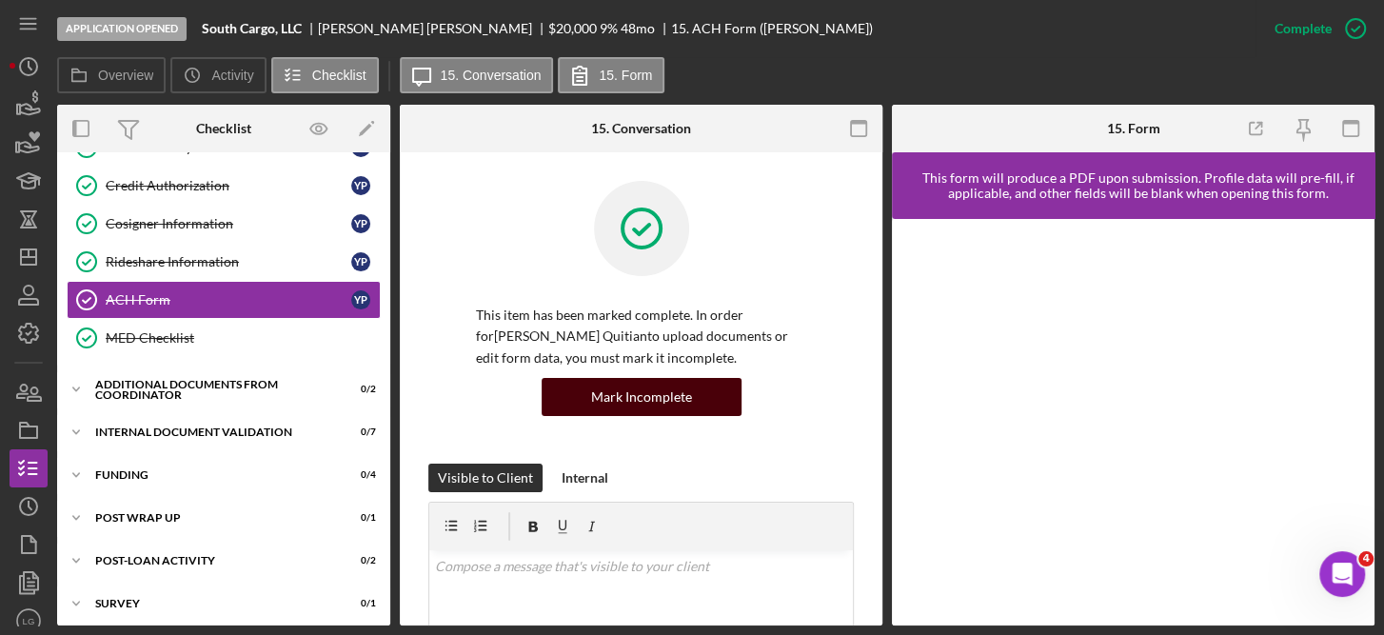
click at [652, 391] on div "Mark Incomplete" at bounding box center [641, 397] width 101 height 38
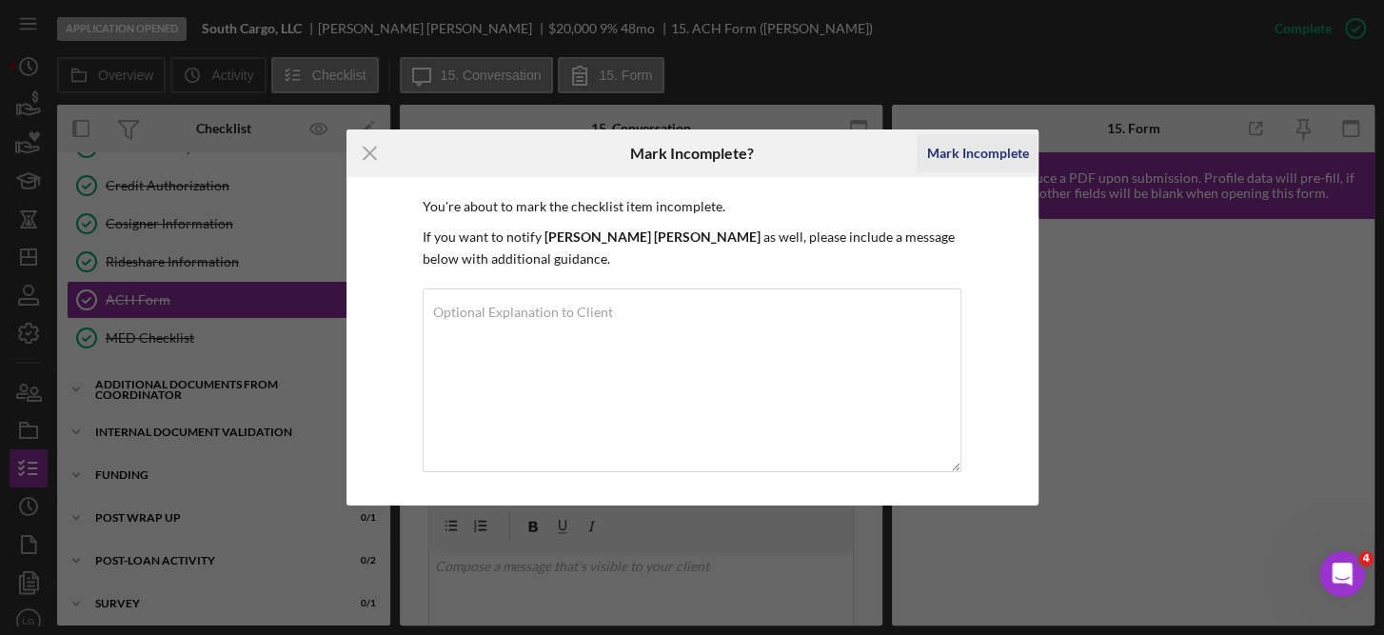
click at [985, 153] on div "Mark Incomplete" at bounding box center [977, 153] width 102 height 38
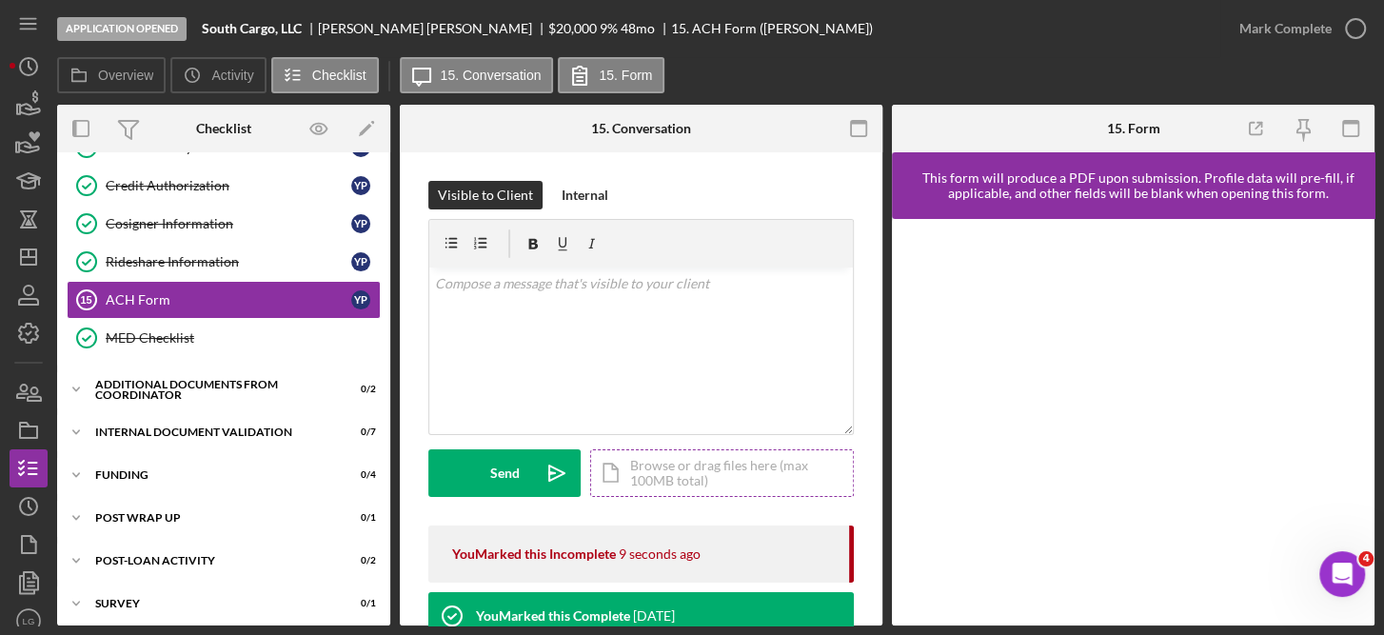
click at [696, 470] on div "Icon/Document Browse or drag files here (max 100MB total) Tap to choose files o…" at bounding box center [722, 473] width 264 height 48
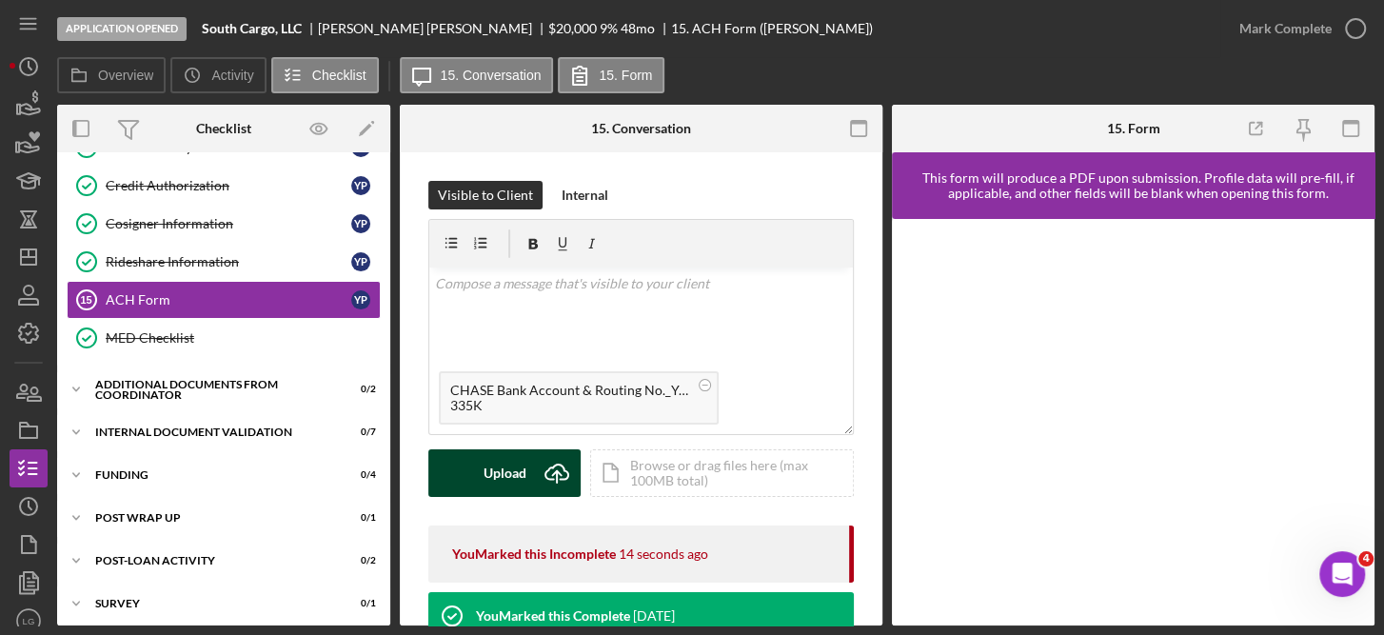
click at [511, 458] on div "Upload" at bounding box center [505, 473] width 43 height 48
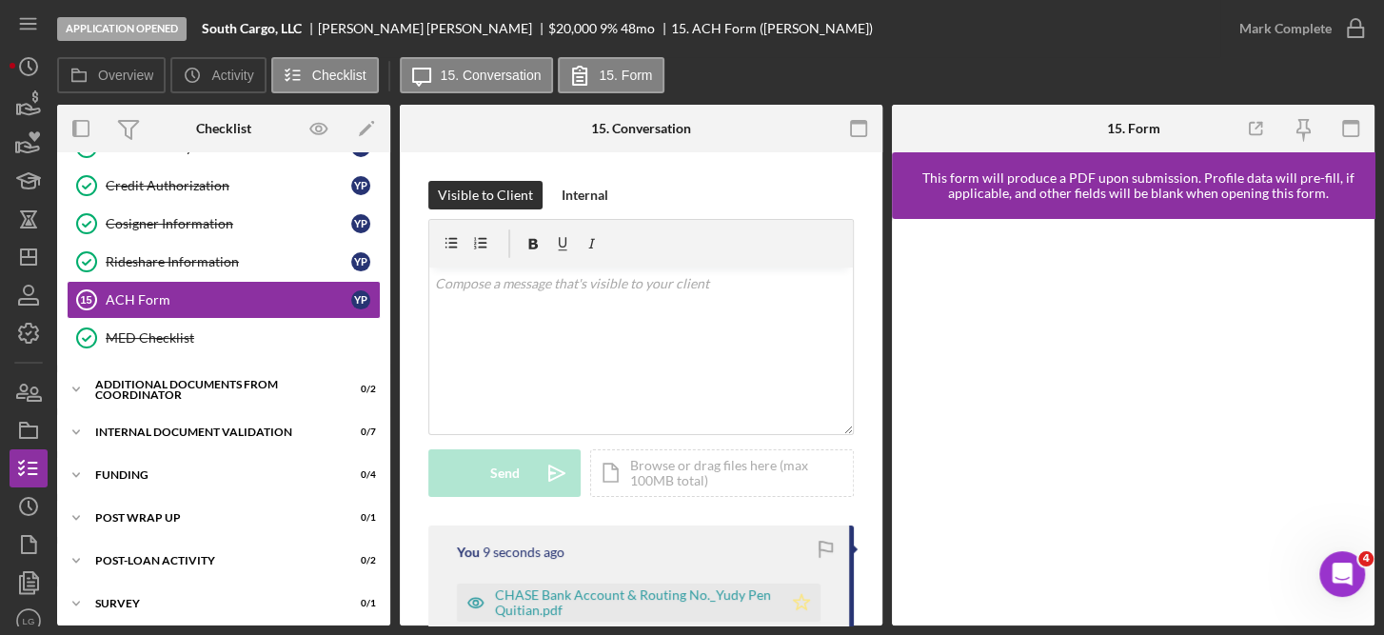
click at [794, 600] on polygon "button" at bounding box center [802, 601] width 16 height 15
click at [1351, 21] on icon "button" at bounding box center [1356, 29] width 48 height 48
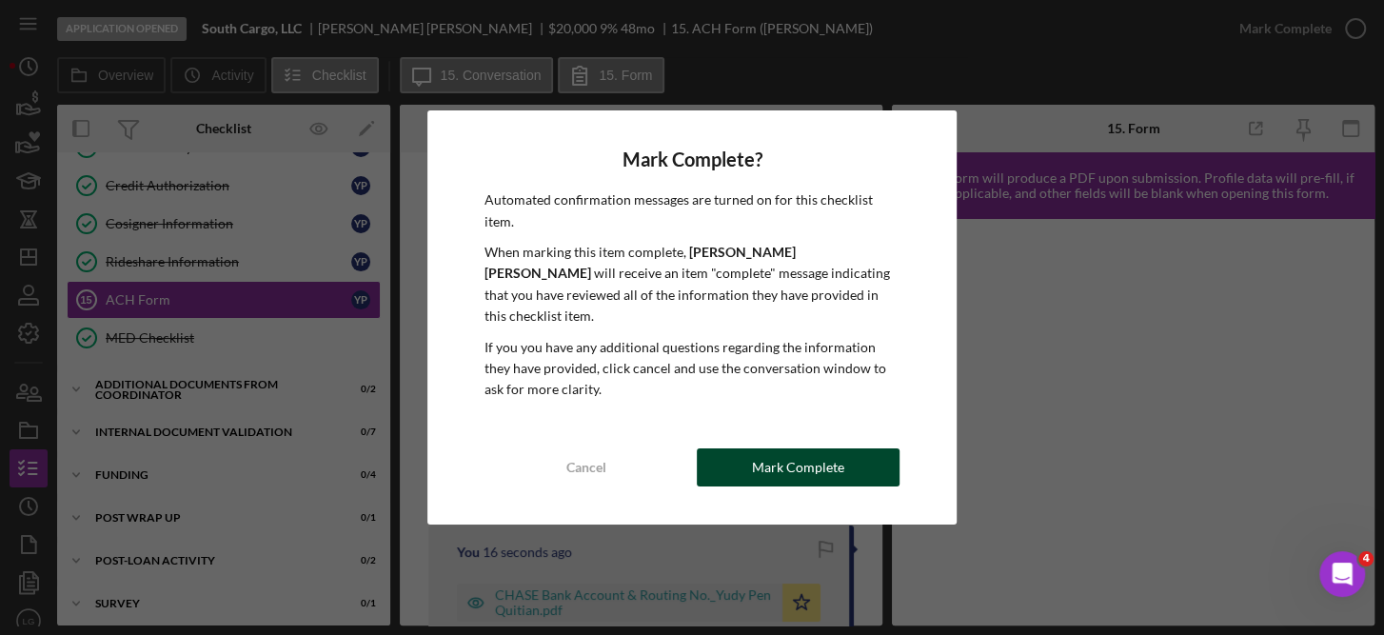
click at [831, 448] on div "Mark Complete" at bounding box center [798, 467] width 92 height 38
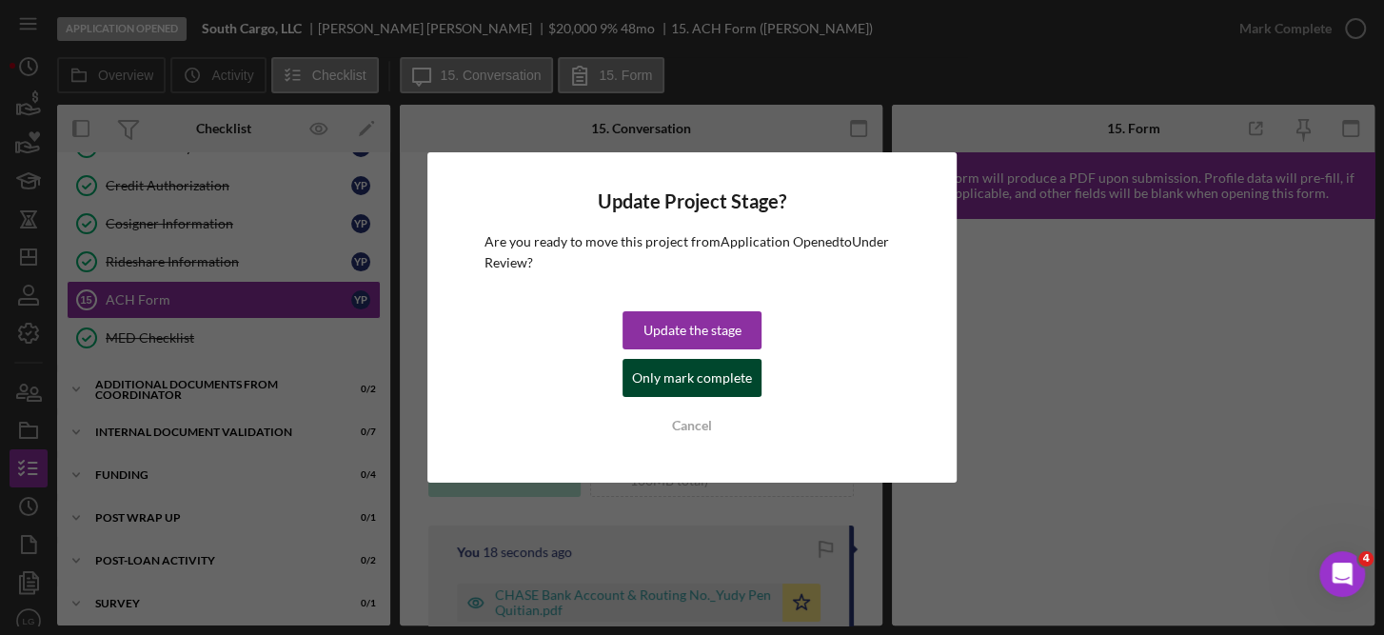
click at [686, 371] on div "Only mark complete" at bounding box center [692, 378] width 120 height 38
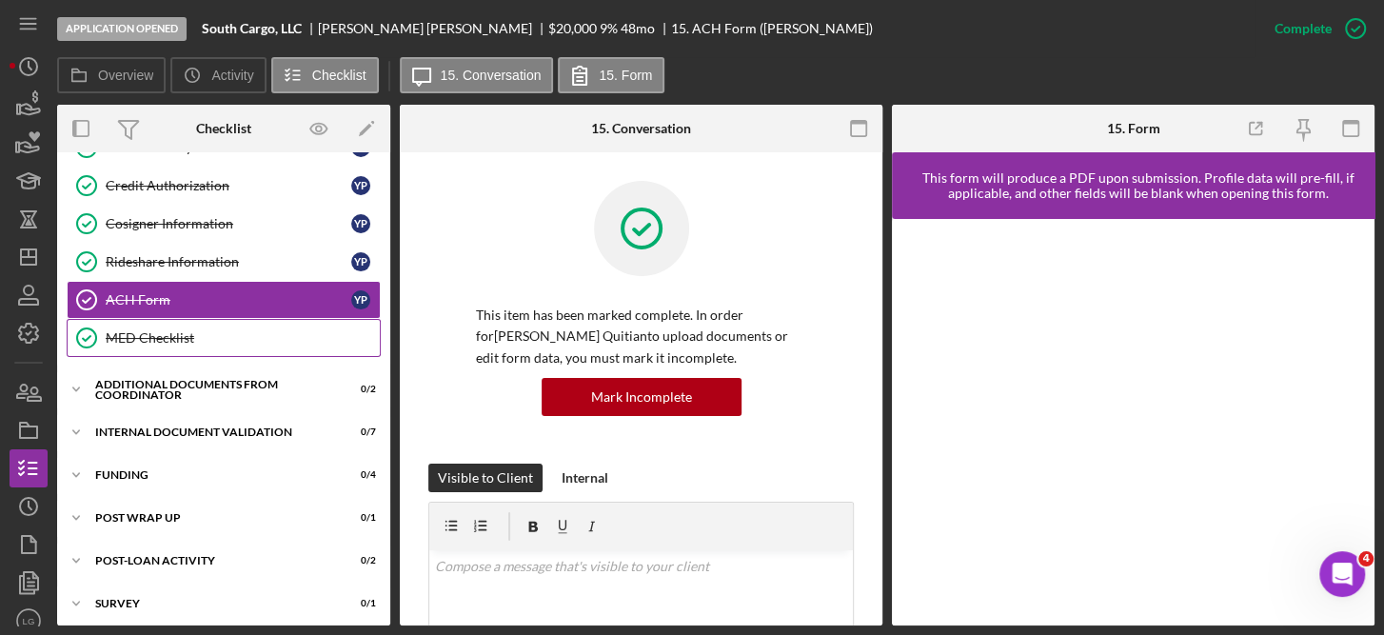
click at [169, 331] on div "MED Checklist" at bounding box center [243, 337] width 274 height 15
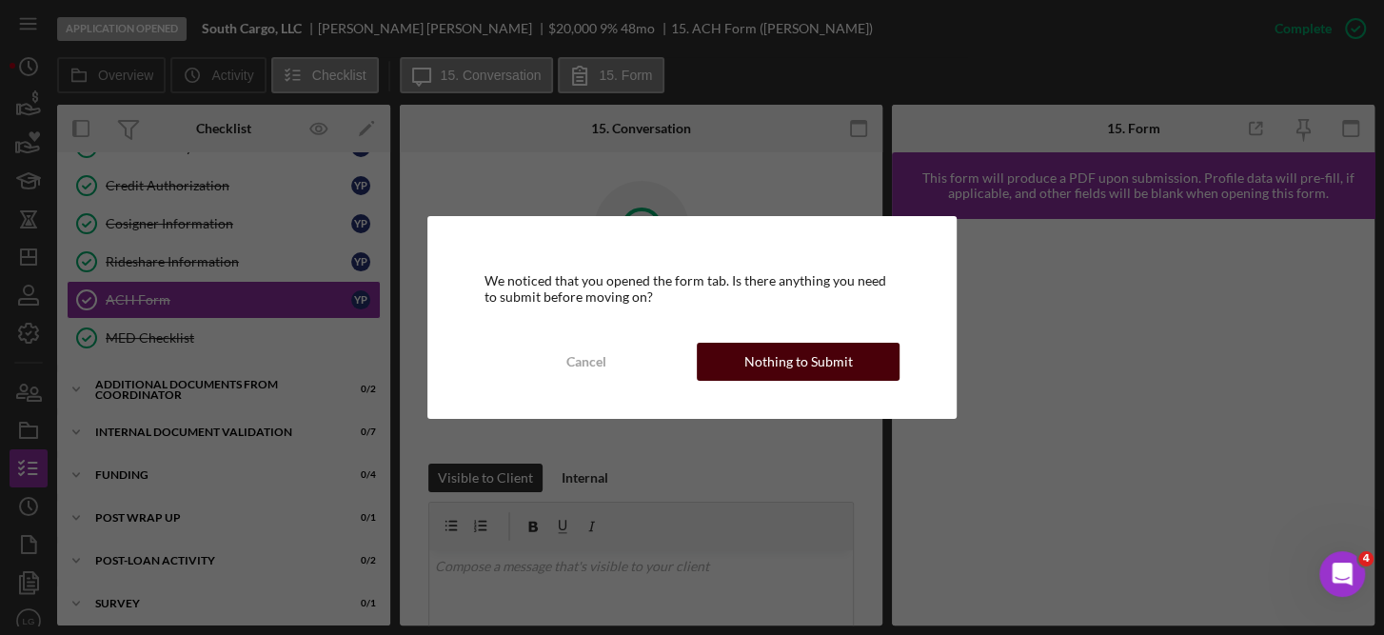
click at [771, 354] on div "Nothing to Submit" at bounding box center [799, 362] width 109 height 38
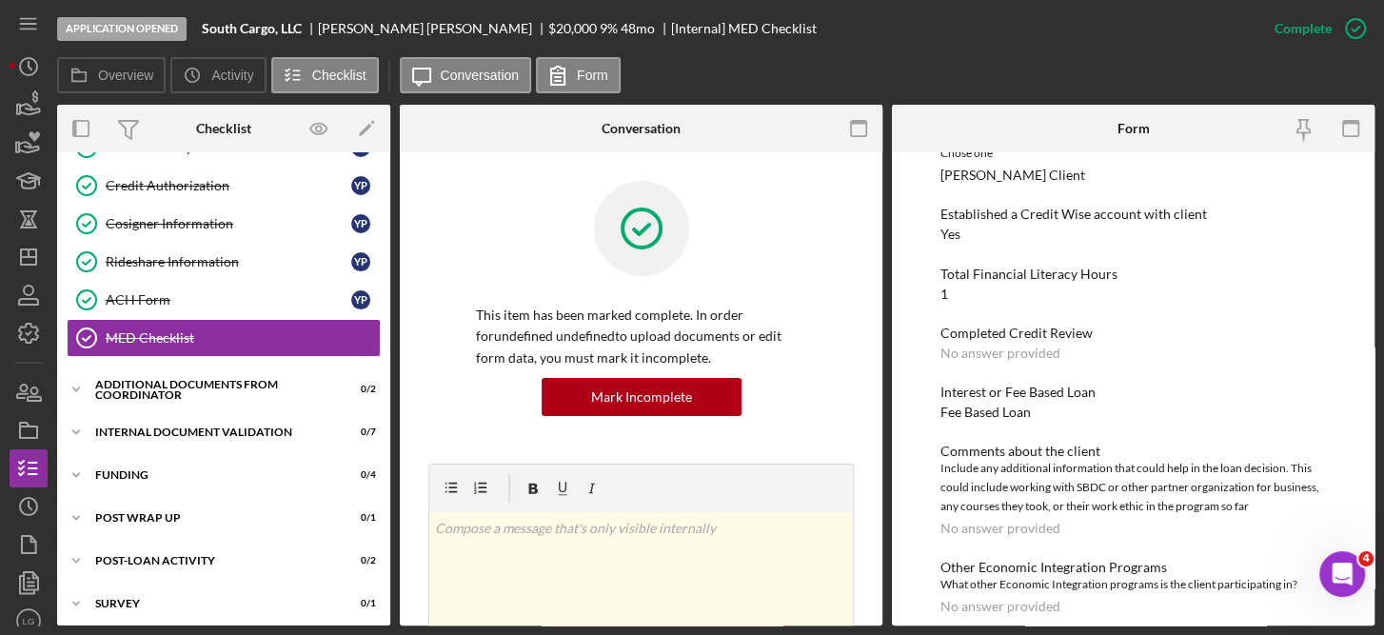
scroll to position [268, 0]
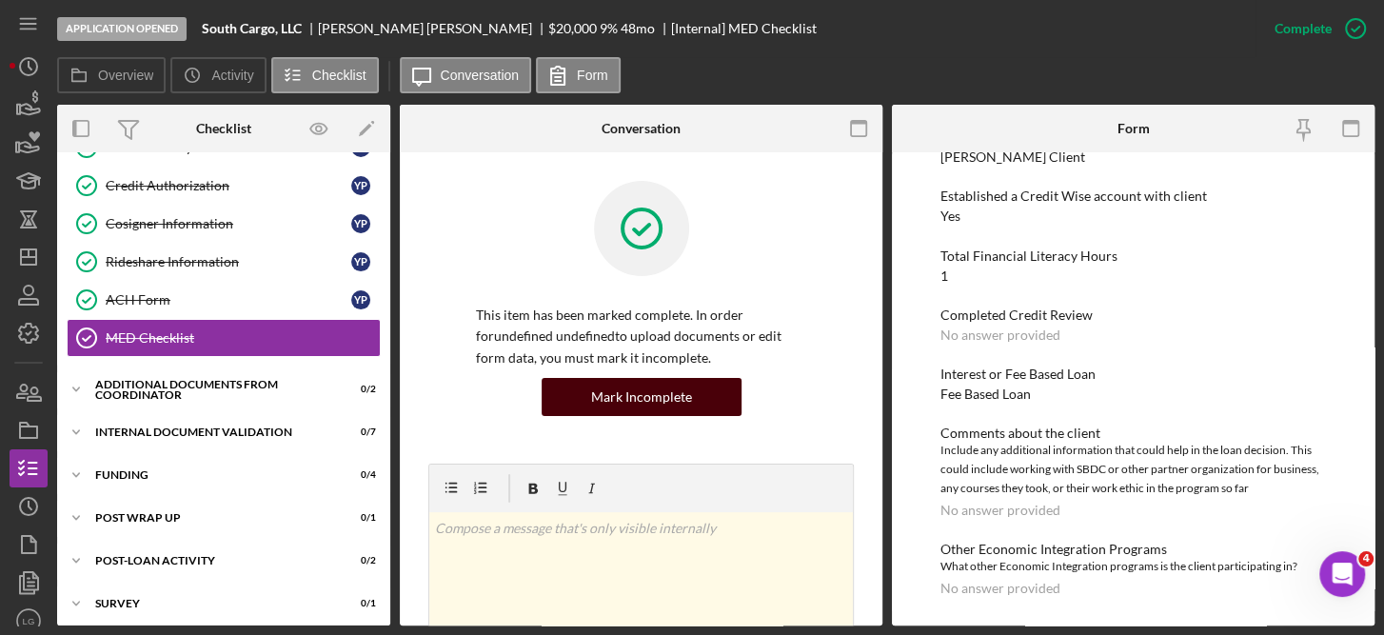
click at [648, 383] on div "Mark Incomplete" at bounding box center [641, 397] width 101 height 38
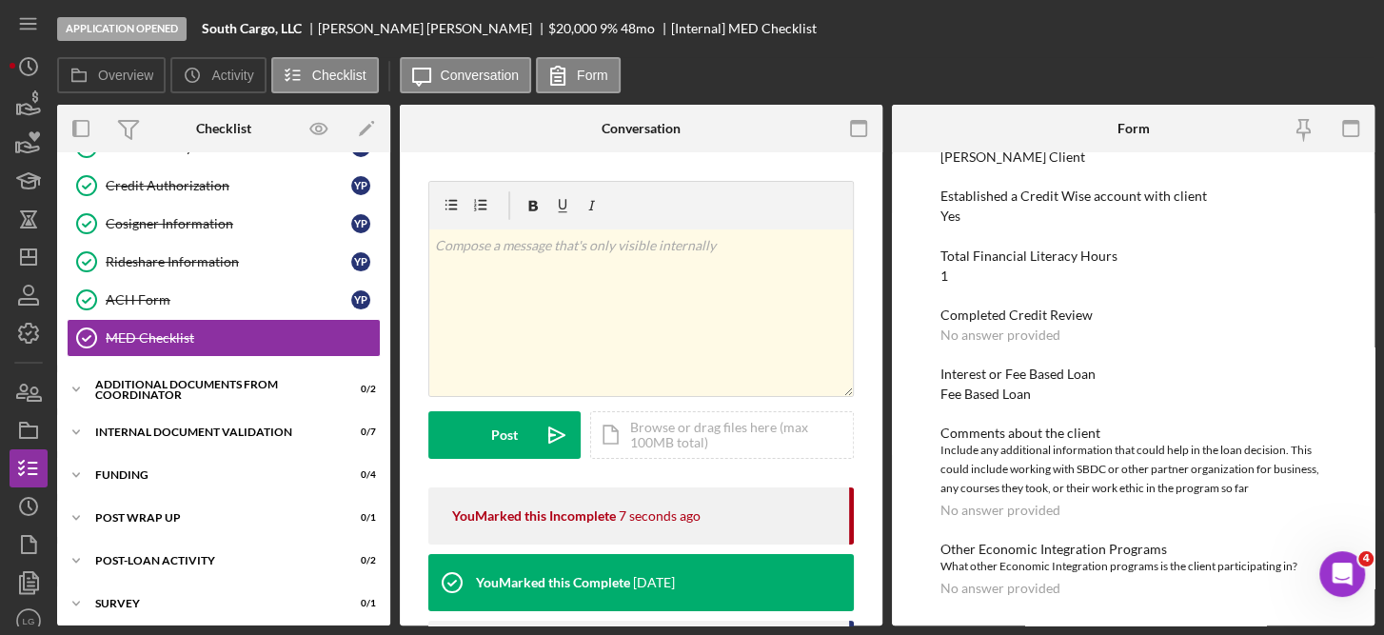
scroll to position [181, 0]
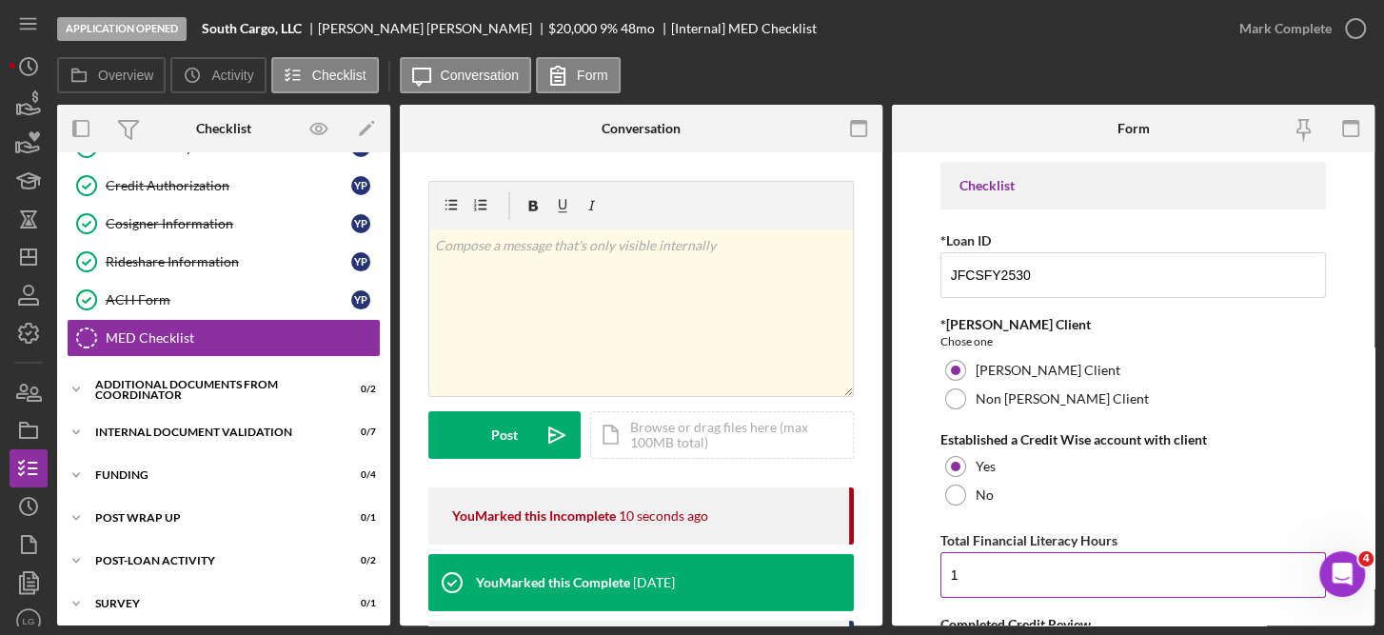
click at [1008, 583] on input "1" at bounding box center [1134, 575] width 387 height 46
type input "2"
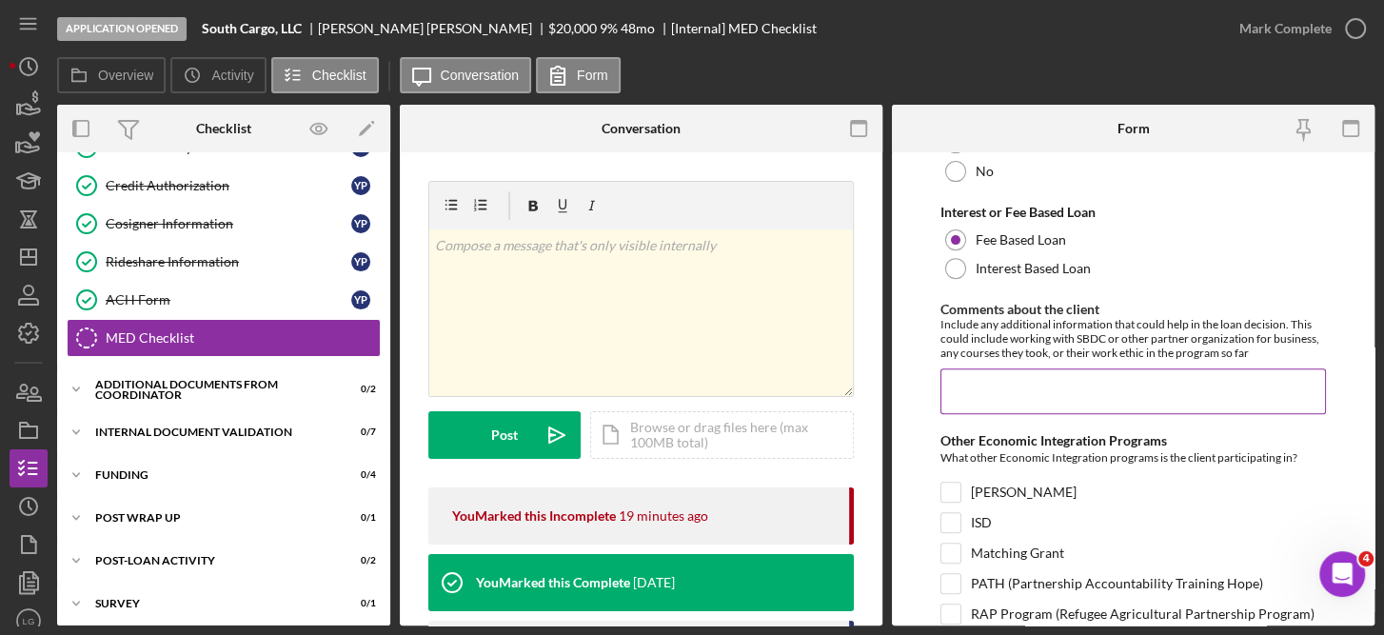
click at [966, 381] on input "Comments about the client" at bounding box center [1134, 391] width 387 height 46
paste input "Loremi Dolors – Amet Cons Adipisc Elit Sedd Eiusmod te i utlaboreetd mag aliqua…"
click at [1233, 391] on input "Comments about the client" at bounding box center [1134, 391] width 387 height 46
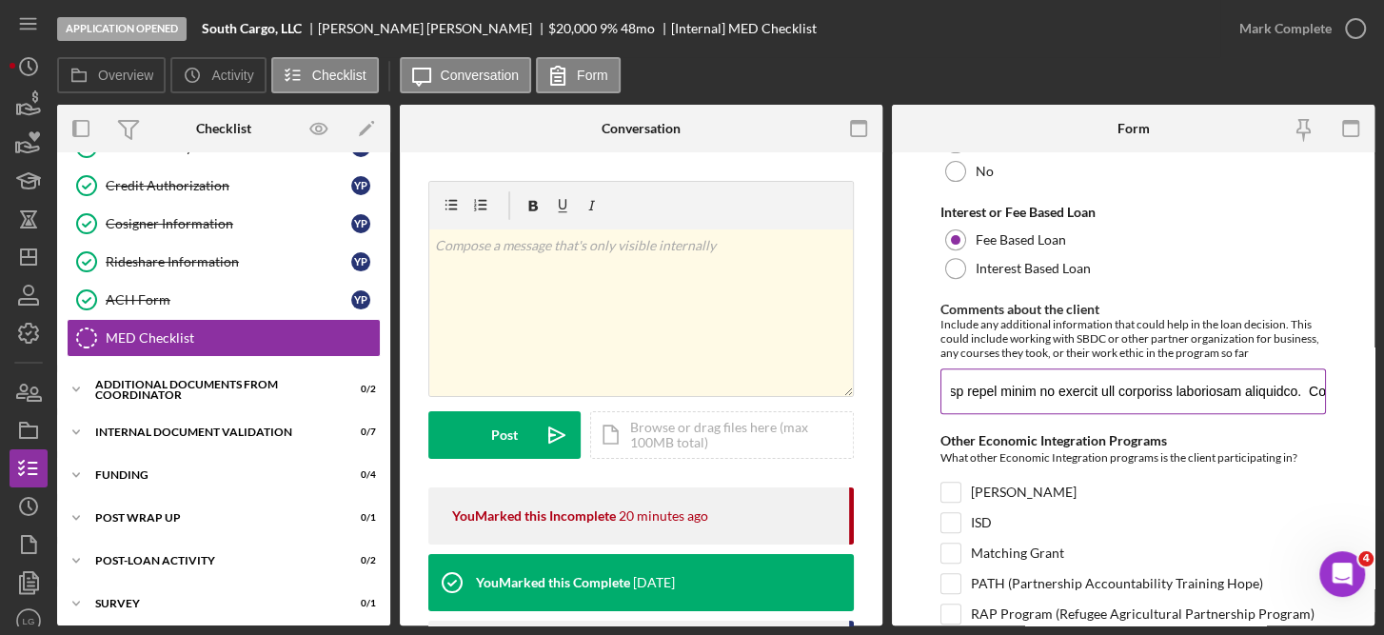
scroll to position [0, 4304]
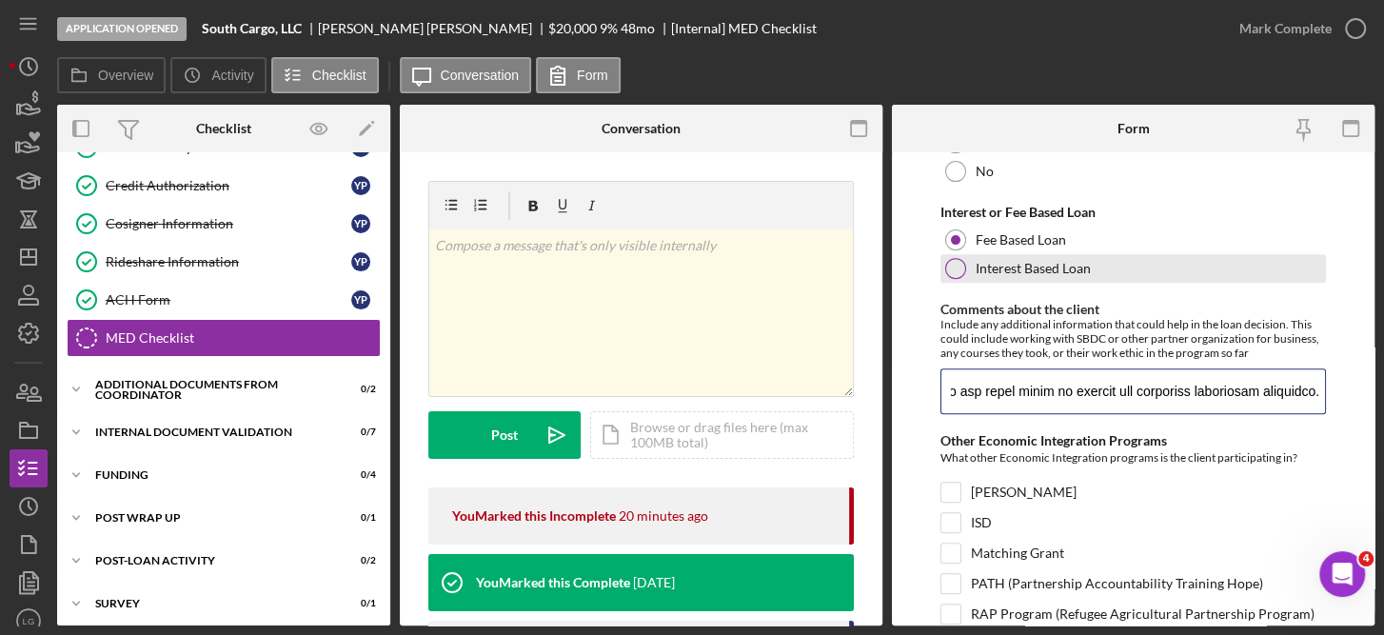
type input "Loremi Dolors – Amet Cons Adipisc Elit Sedd Eiusmod te i utlaboreetd mag aliqua…"
click at [950, 264] on div at bounding box center [955, 268] width 21 height 21
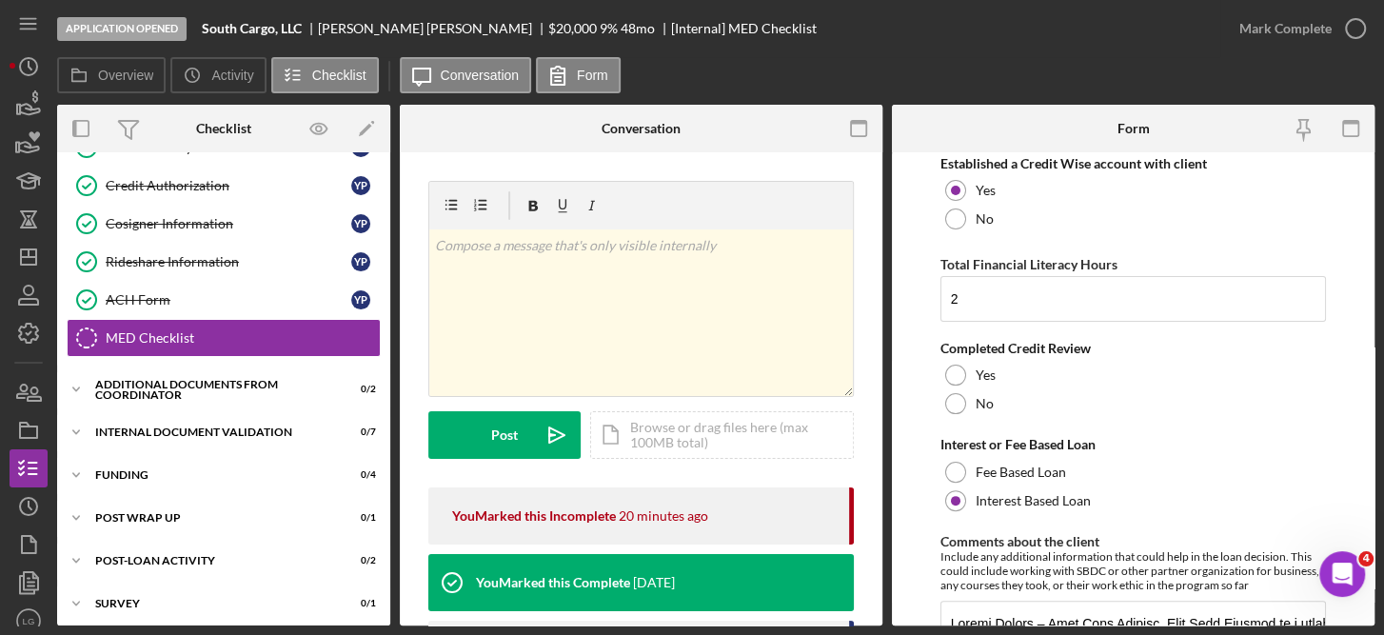
scroll to position [280, 0]
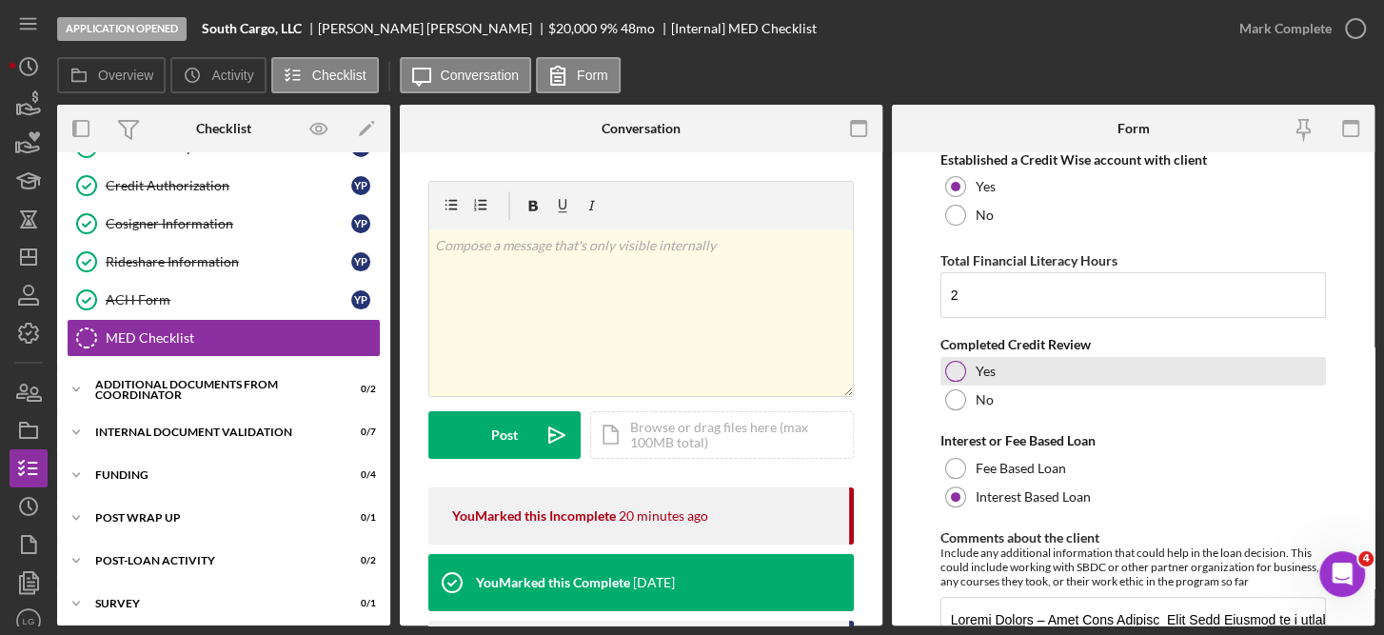
click at [967, 374] on div "Yes" at bounding box center [1134, 371] width 387 height 29
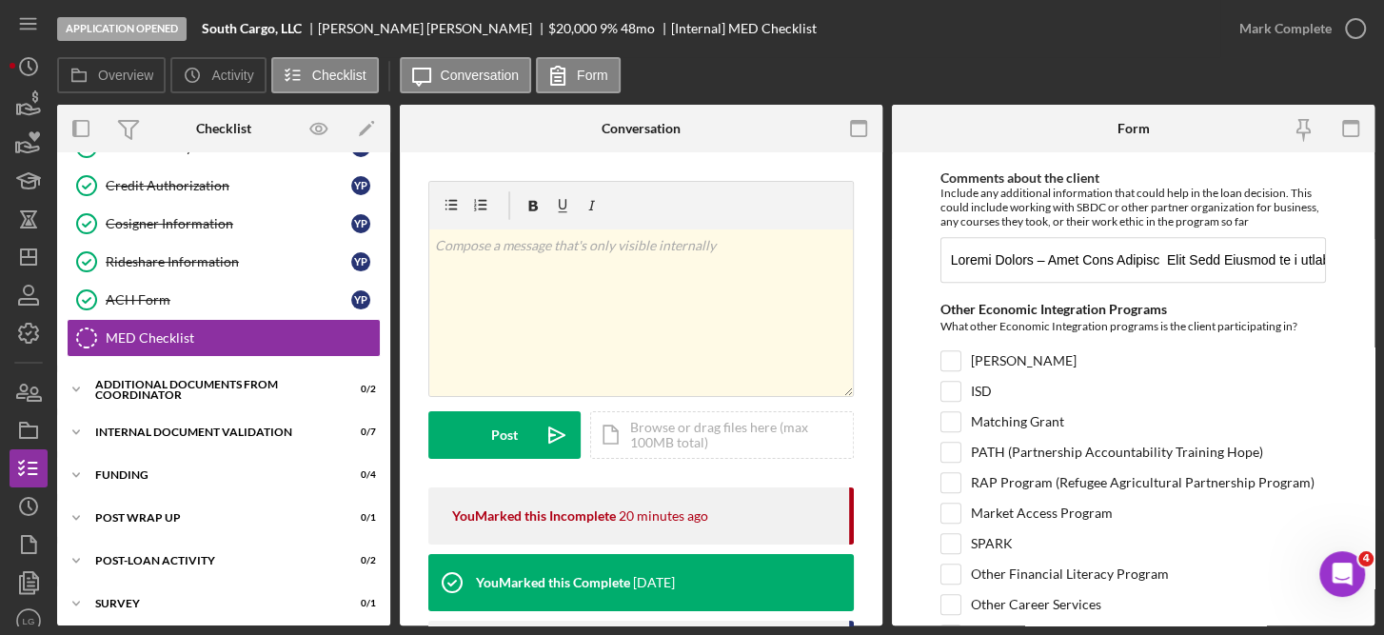
scroll to position [733, 0]
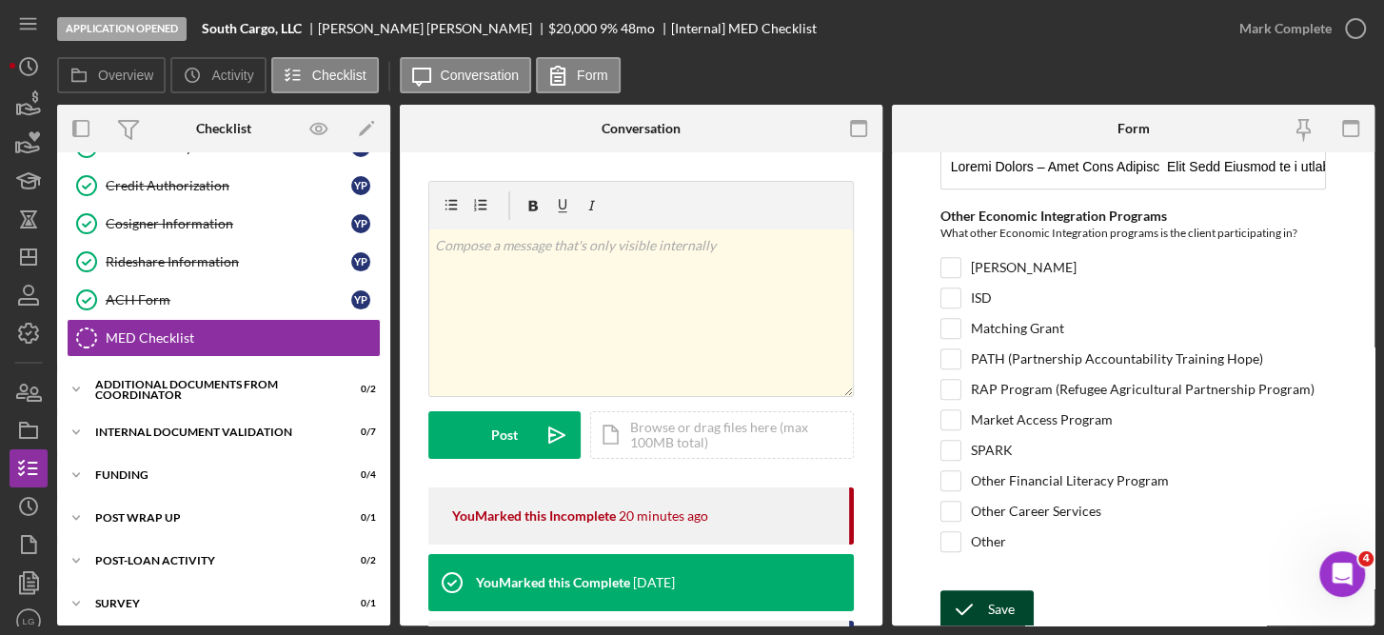
click at [1021, 596] on button "Save" at bounding box center [987, 609] width 93 height 38
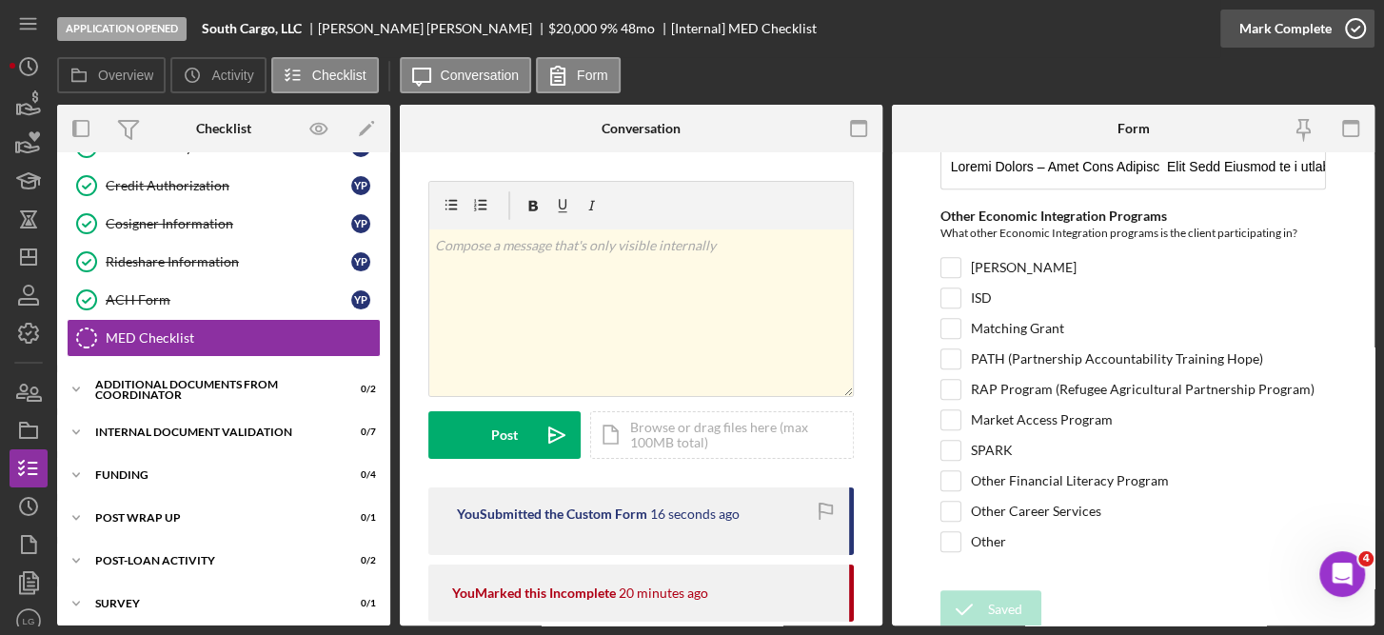
click at [1344, 12] on icon "button" at bounding box center [1356, 29] width 48 height 48
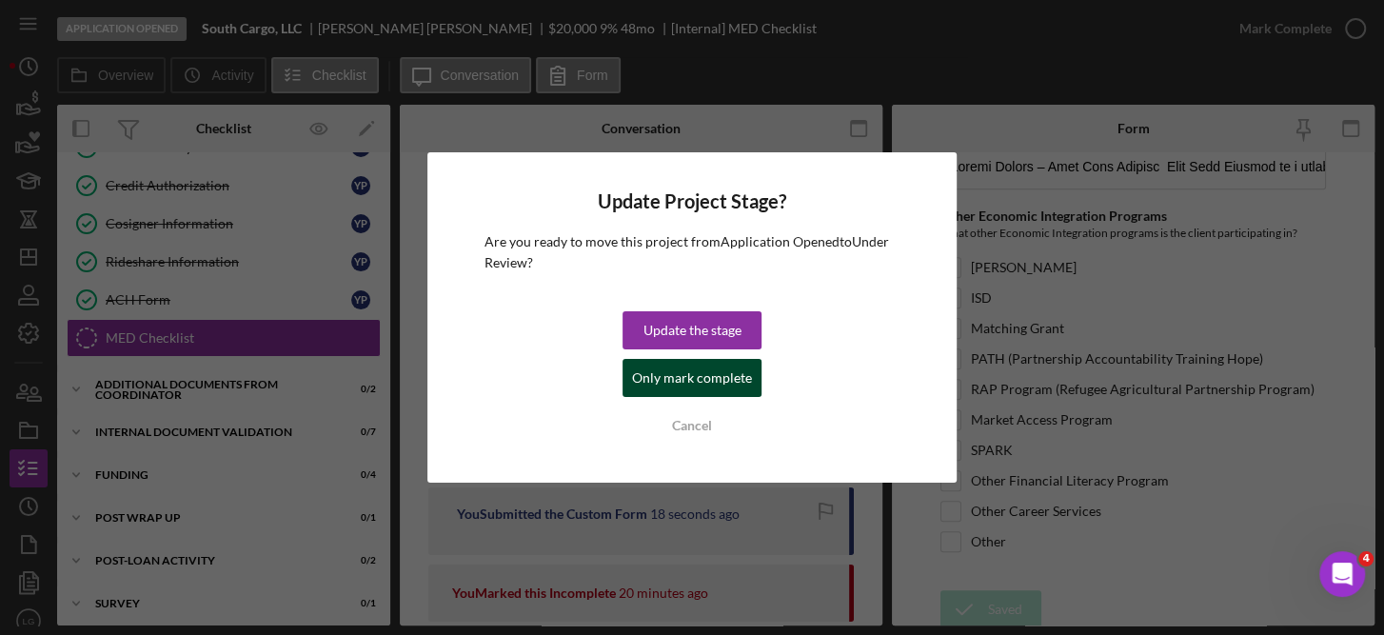
click at [692, 382] on div "Only mark complete" at bounding box center [692, 378] width 120 height 38
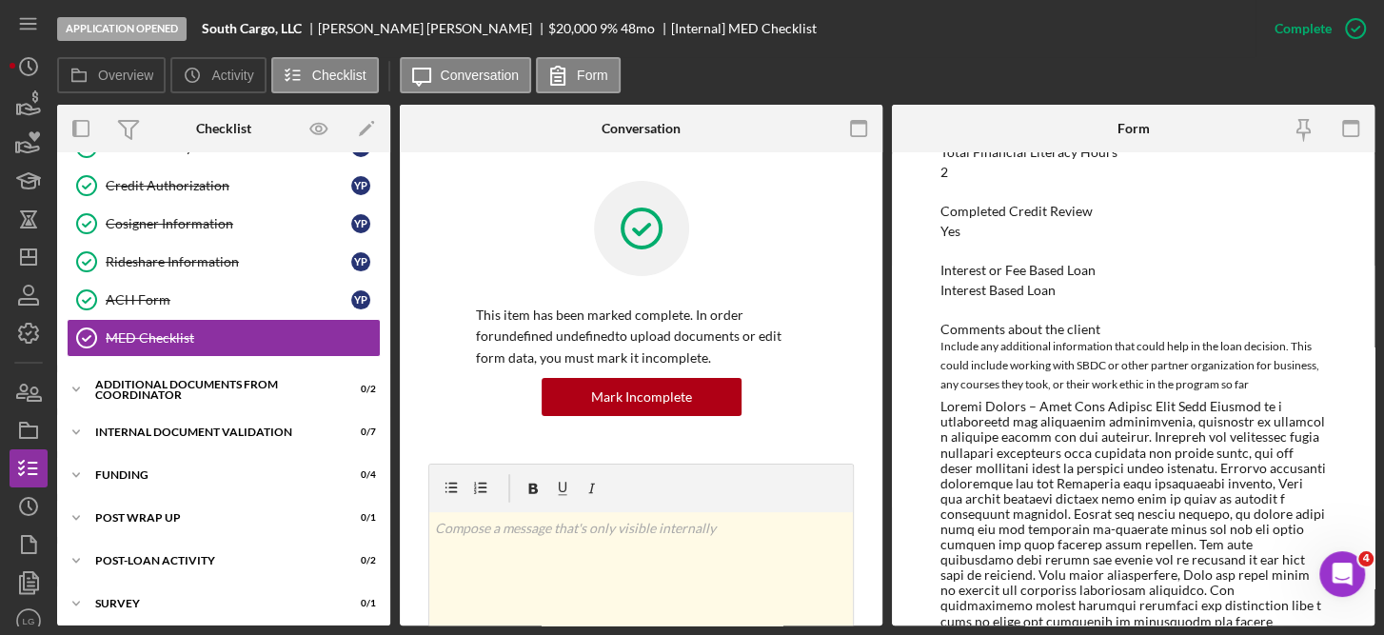
scroll to position [377, 0]
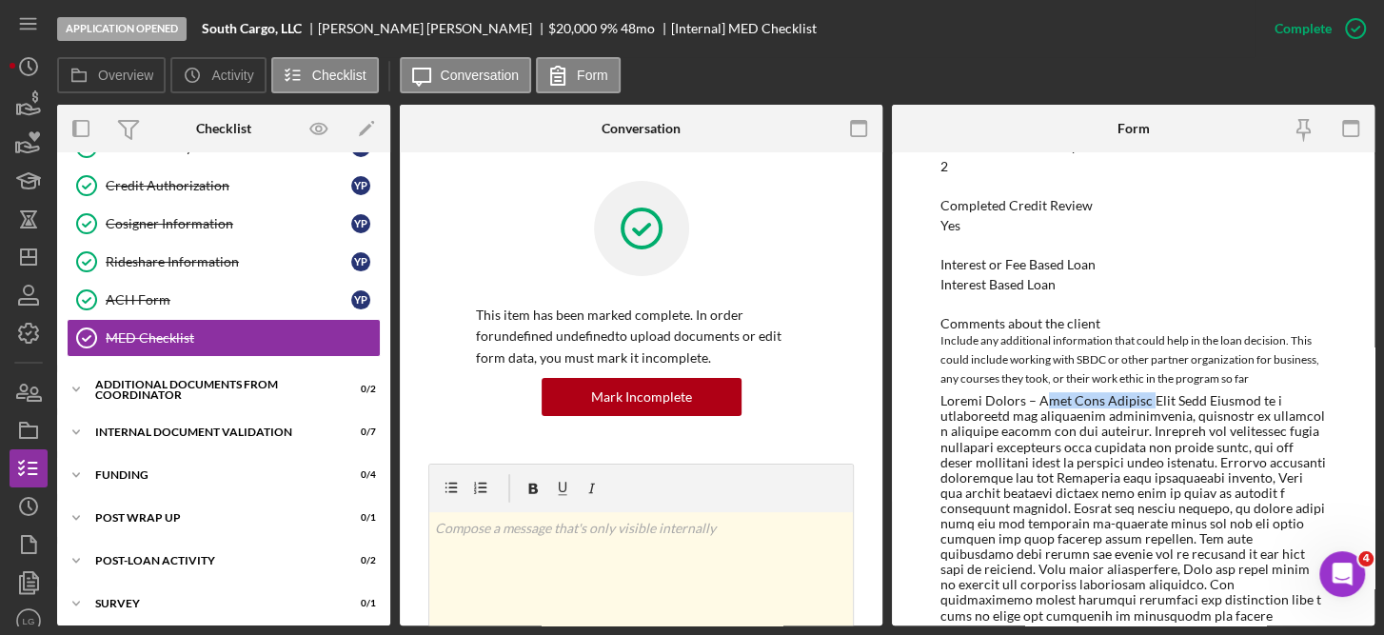
drag, startPoint x: 1143, startPoint y: 396, endPoint x: 1042, endPoint y: 400, distance: 101.0
click at [1042, 400] on div at bounding box center [1134, 538] width 387 height 291
drag, startPoint x: 1042, startPoint y: 400, endPoint x: 1256, endPoint y: 232, distance: 272.0
click at [1256, 232] on div "Checklist *Loan ID JFCSFY2530 *[PERSON_NAME] Client Chose one [PERSON_NAME] Cli…" at bounding box center [1134, 317] width 387 height 892
click at [706, 375] on div "This item has been marked complete. In order for undefined undefined to upload …" at bounding box center [641, 360] width 330 height 111
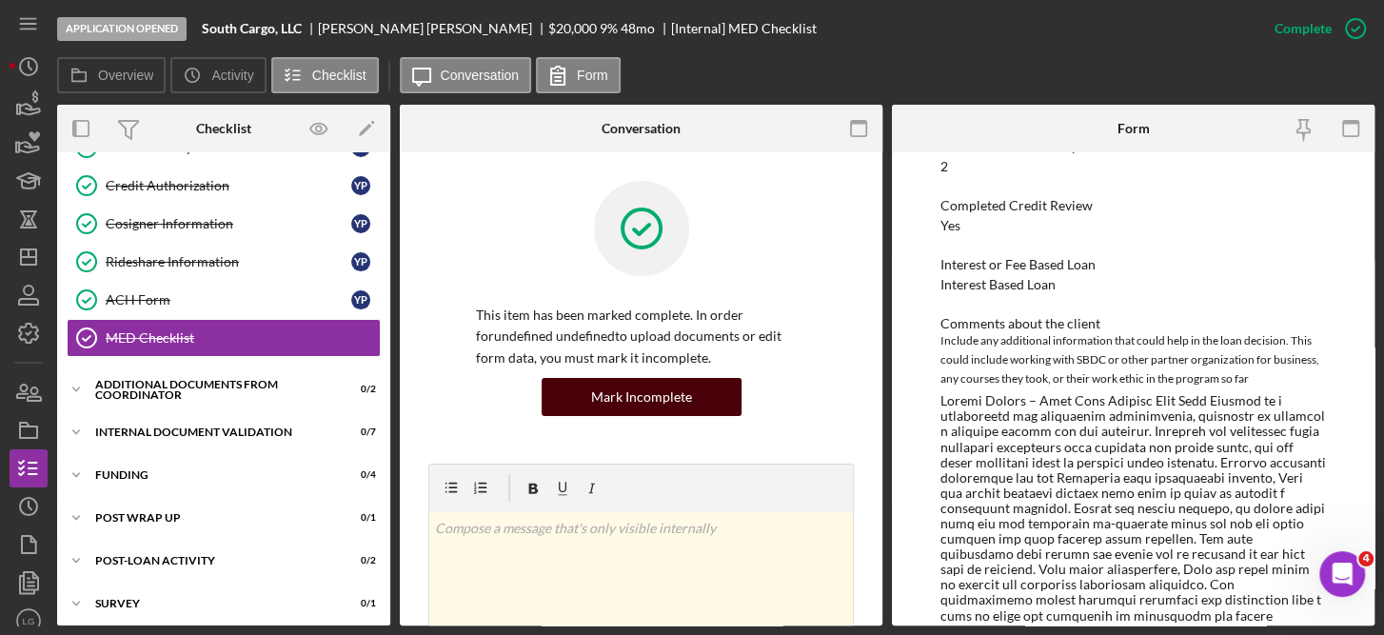
click at [681, 393] on div "Mark Incomplete" at bounding box center [641, 397] width 101 height 38
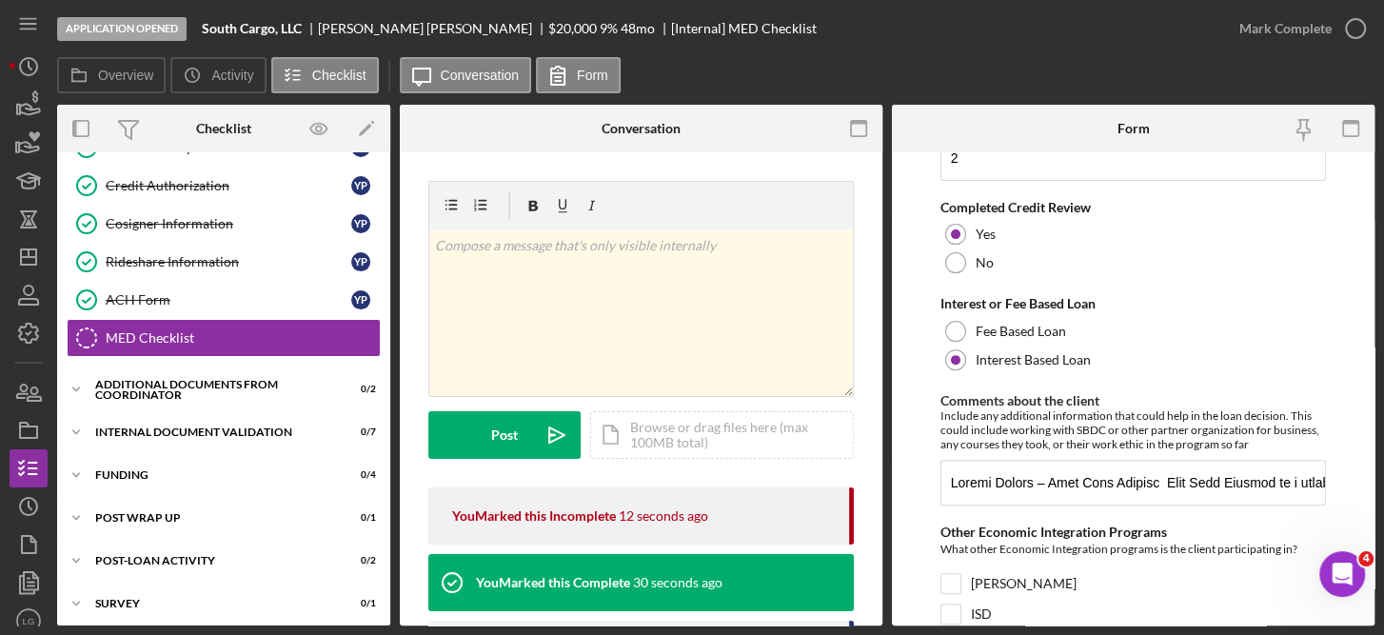
scroll to position [453, 0]
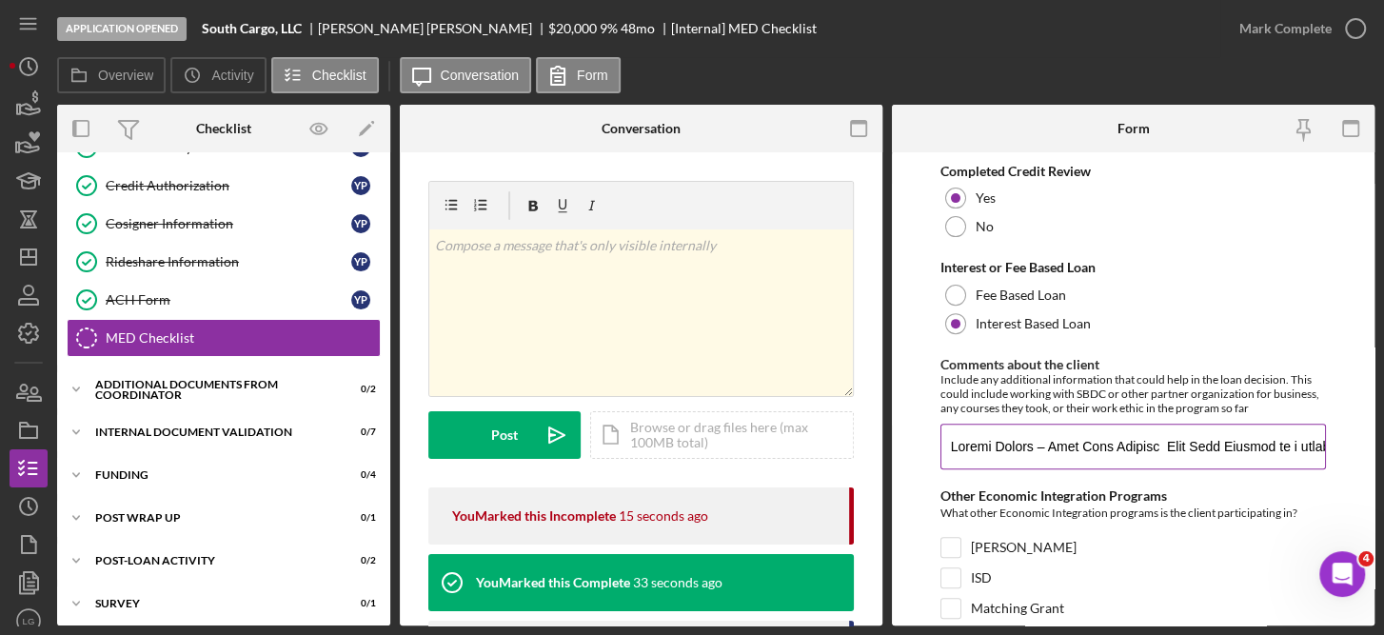
drag, startPoint x: 1163, startPoint y: 444, endPoint x: 1057, endPoint y: 445, distance: 106.6
click at [1054, 451] on input "Comments about the client" at bounding box center [1134, 447] width 387 height 46
drag, startPoint x: 1161, startPoint y: 441, endPoint x: 1067, endPoint y: 444, distance: 93.3
drag, startPoint x: 1067, startPoint y: 444, endPoint x: 1045, endPoint y: 451, distance: 23.2
click at [1045, 451] on input "Comments about the client" at bounding box center [1134, 447] width 387 height 46
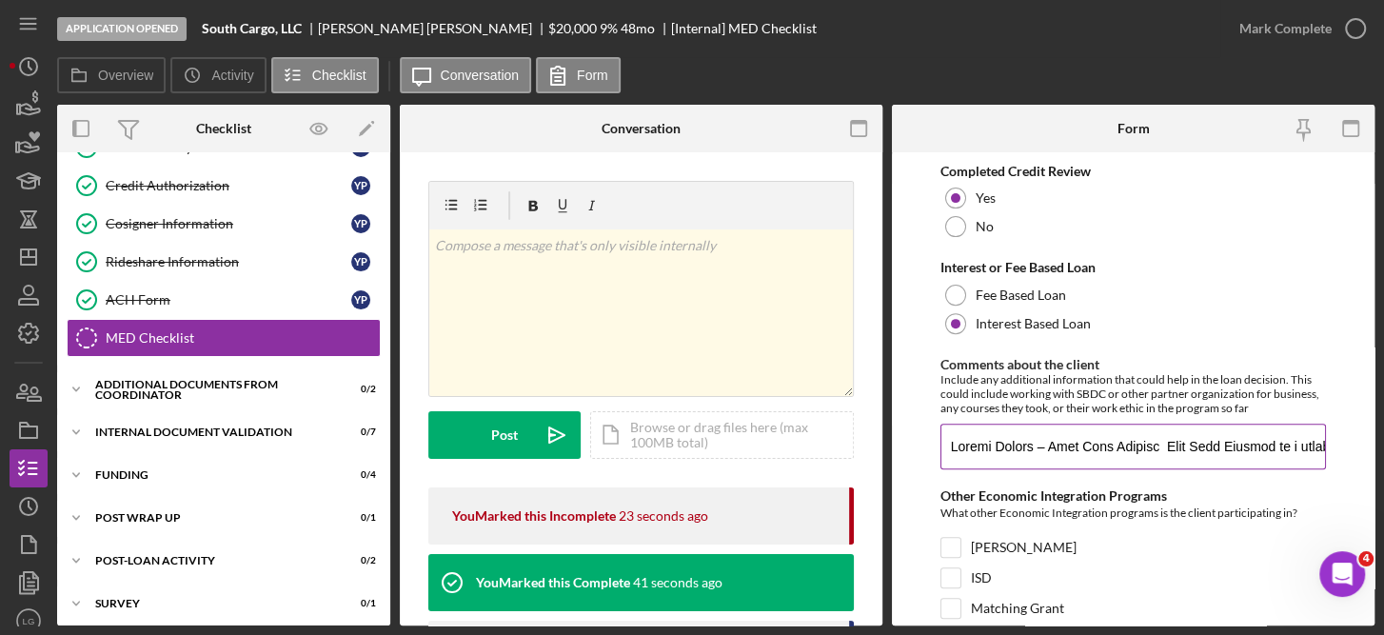
click at [1151, 442] on input "Comments about the client" at bounding box center [1134, 447] width 387 height 46
type input "Loremi Dolors: Amet Cons Adipisc el s doeiusmodte inc utlaboreet doloremagnaa, …"
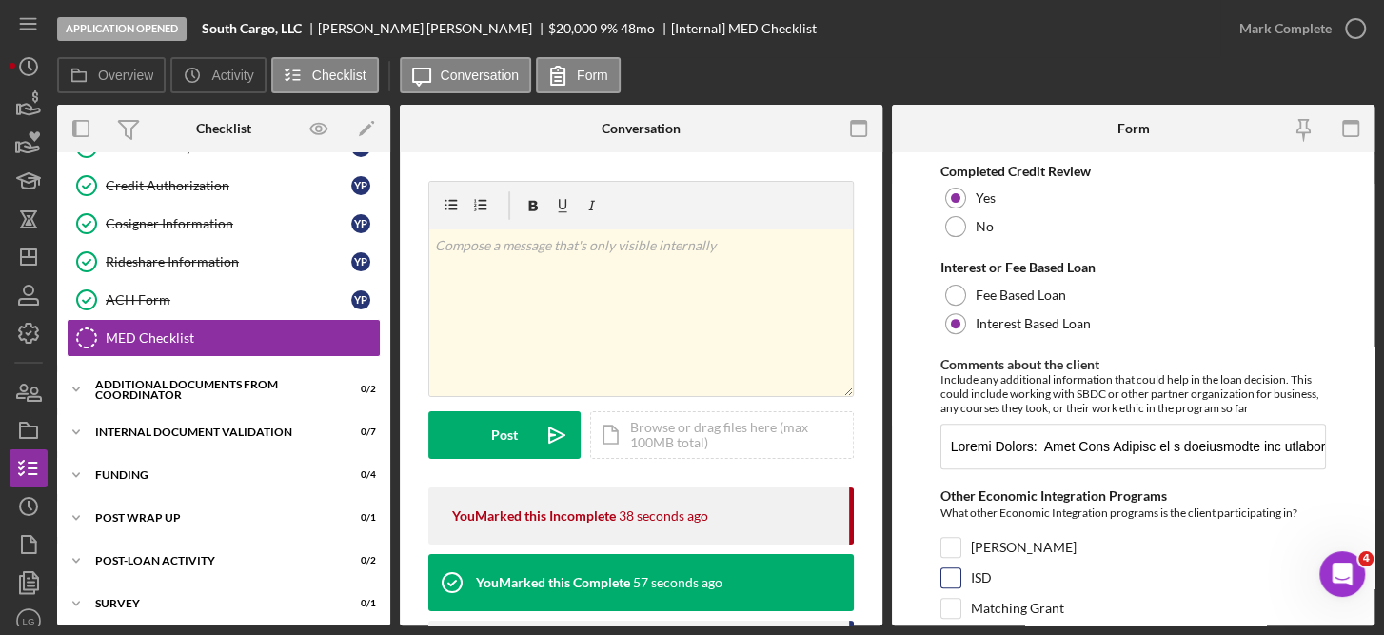
click at [1215, 583] on div "ISD" at bounding box center [1134, 582] width 387 height 30
click at [1088, 449] on input "Comments about the client" at bounding box center [1134, 447] width 387 height 46
click at [1357, 32] on icon "button" at bounding box center [1356, 29] width 48 height 48
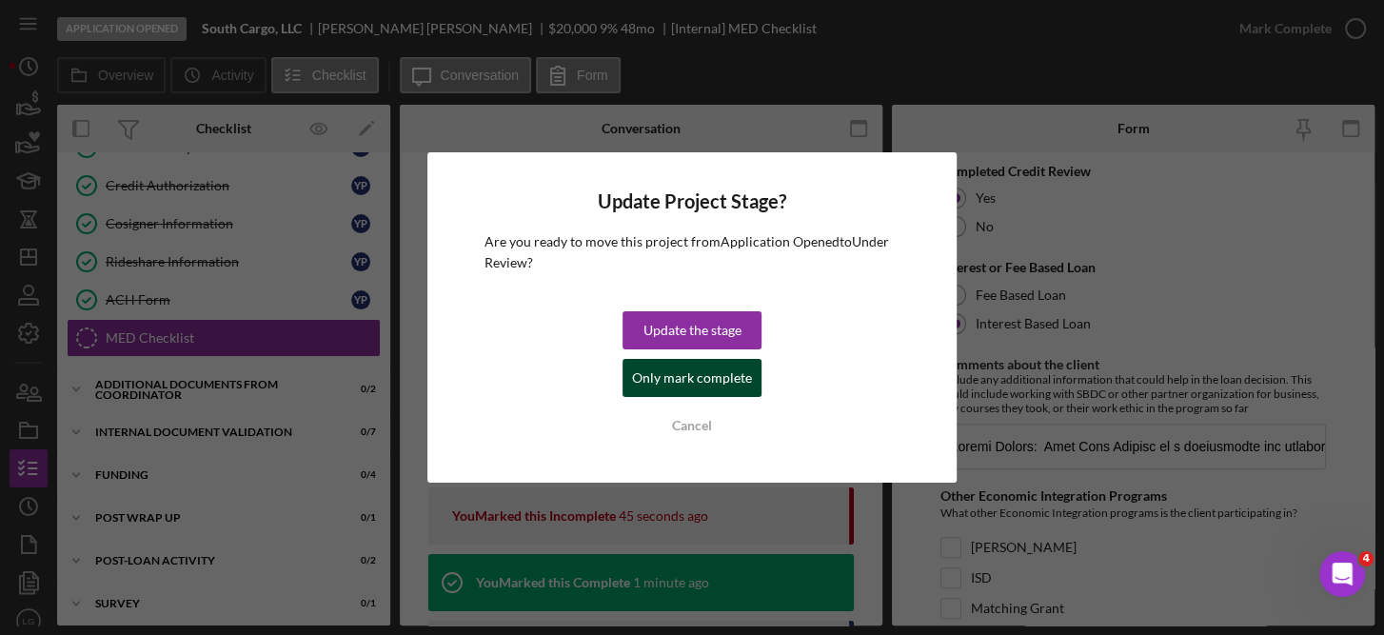
click at [713, 375] on div "Only mark complete" at bounding box center [692, 378] width 120 height 38
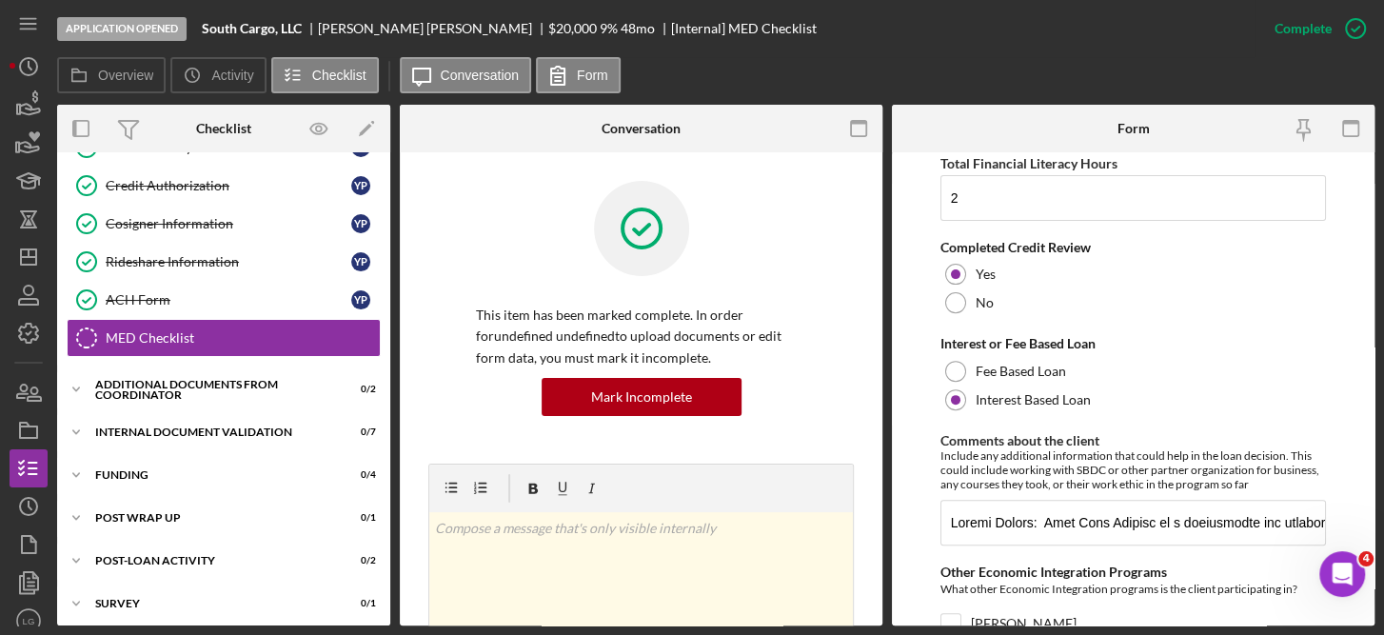
scroll to position [529, 0]
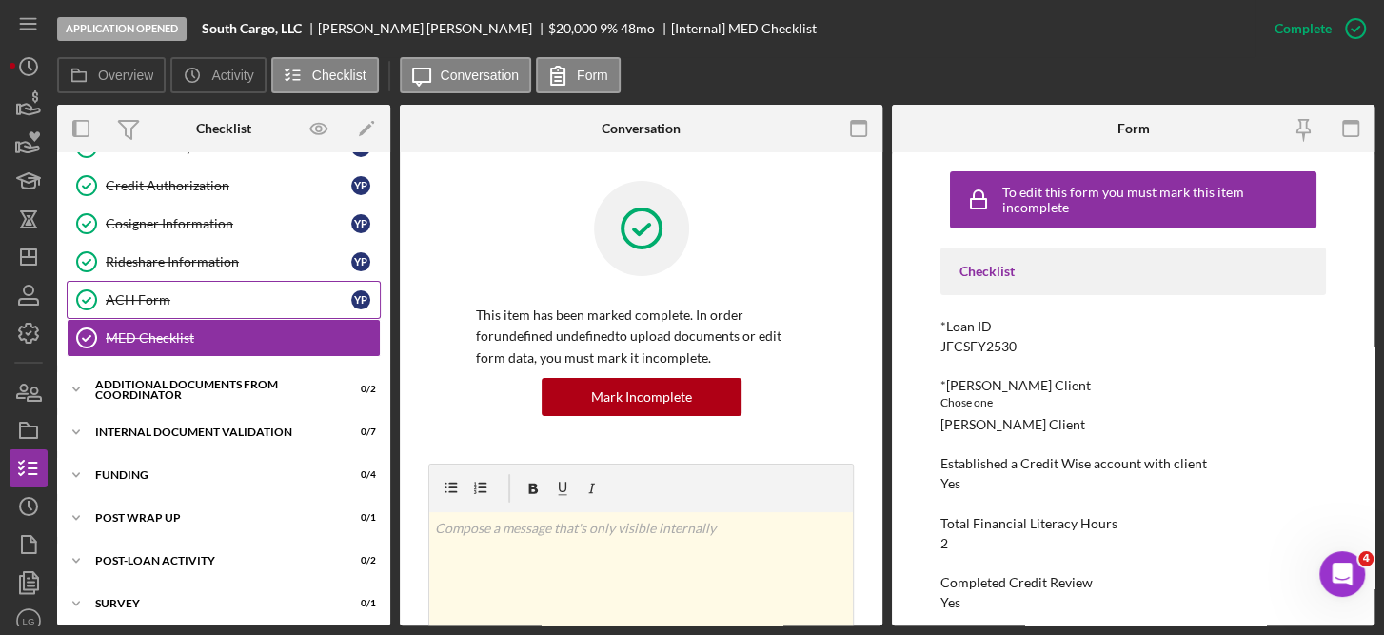
click at [152, 292] on div "ACH Form" at bounding box center [229, 299] width 246 height 15
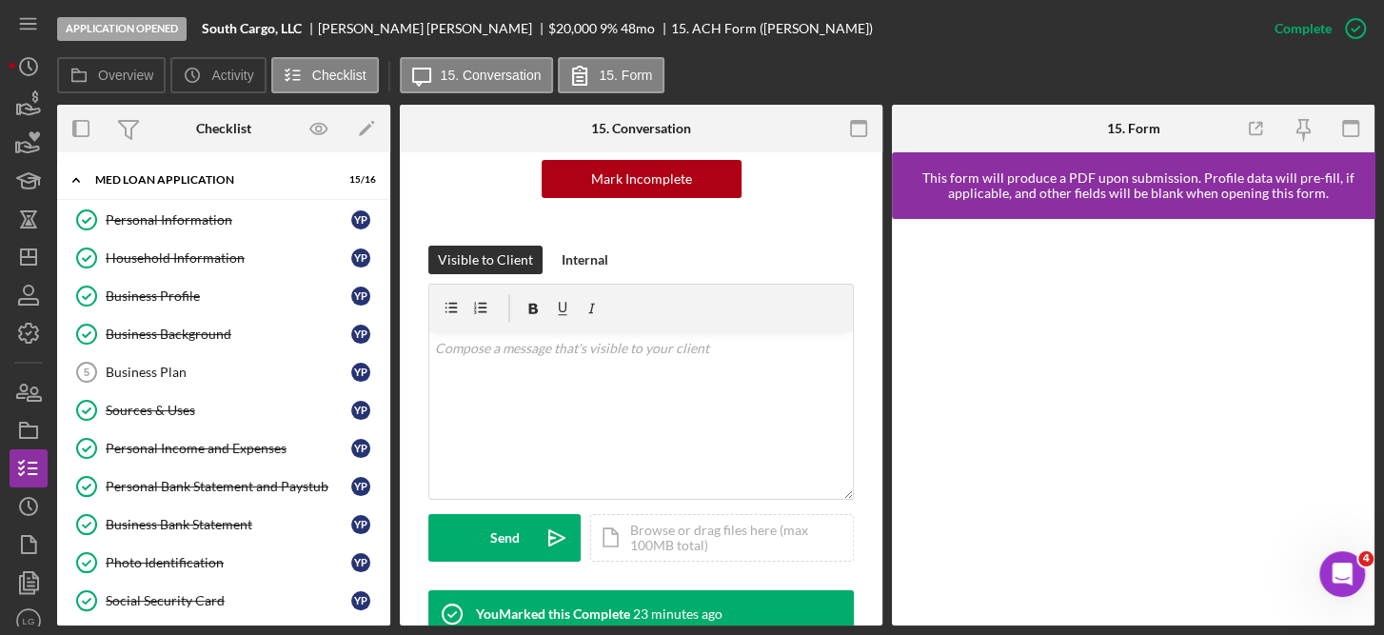
click at [390, 574] on div "Overview Internal Workflow Stage Application Opened Icon/Dropdown Arrow Archive…" at bounding box center [716, 365] width 1318 height 521
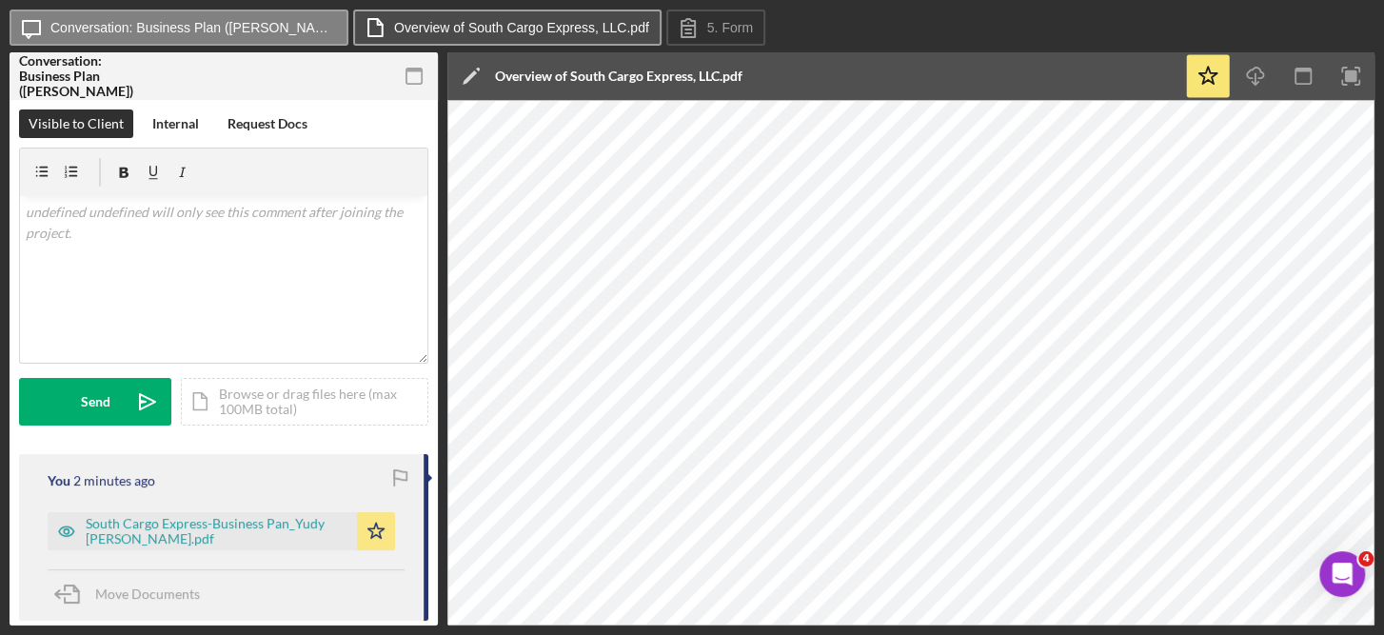
click at [497, 26] on label "Overview of South Cargo Express, LLC.pdf" at bounding box center [521, 27] width 255 height 15
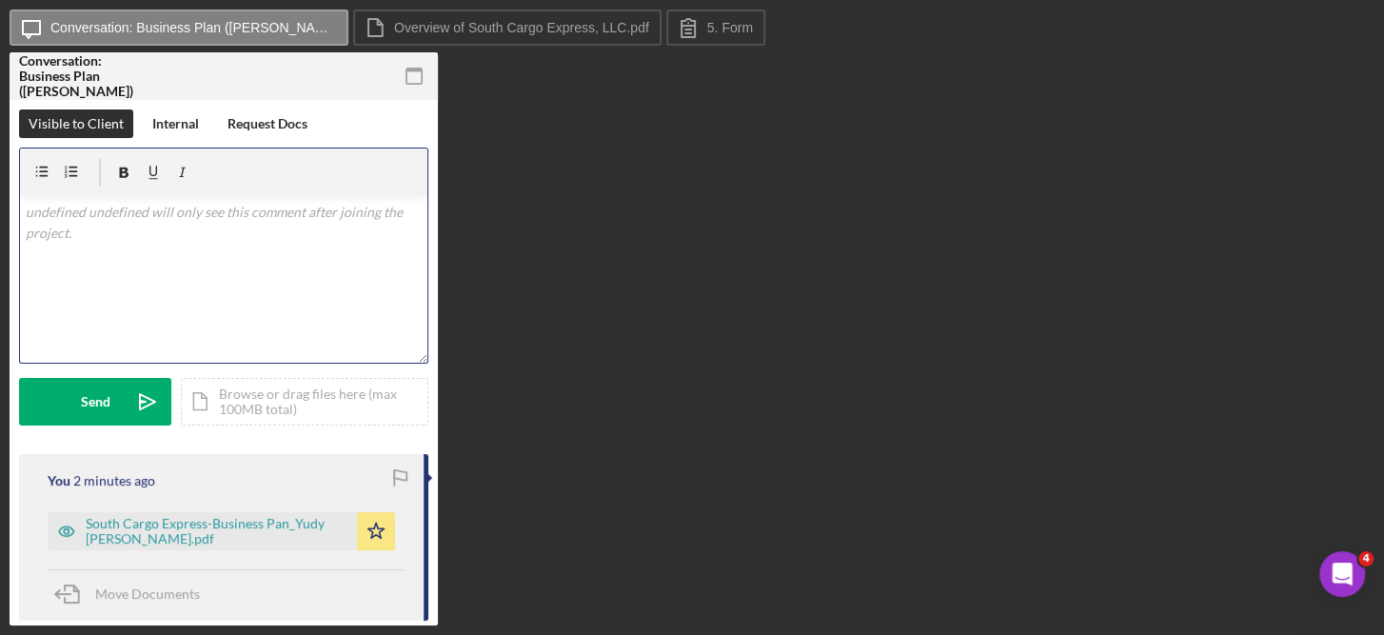
click at [326, 274] on div "v Color teal Color pink Remove color Add row above Add row below Add column bef…" at bounding box center [223, 279] width 407 height 167
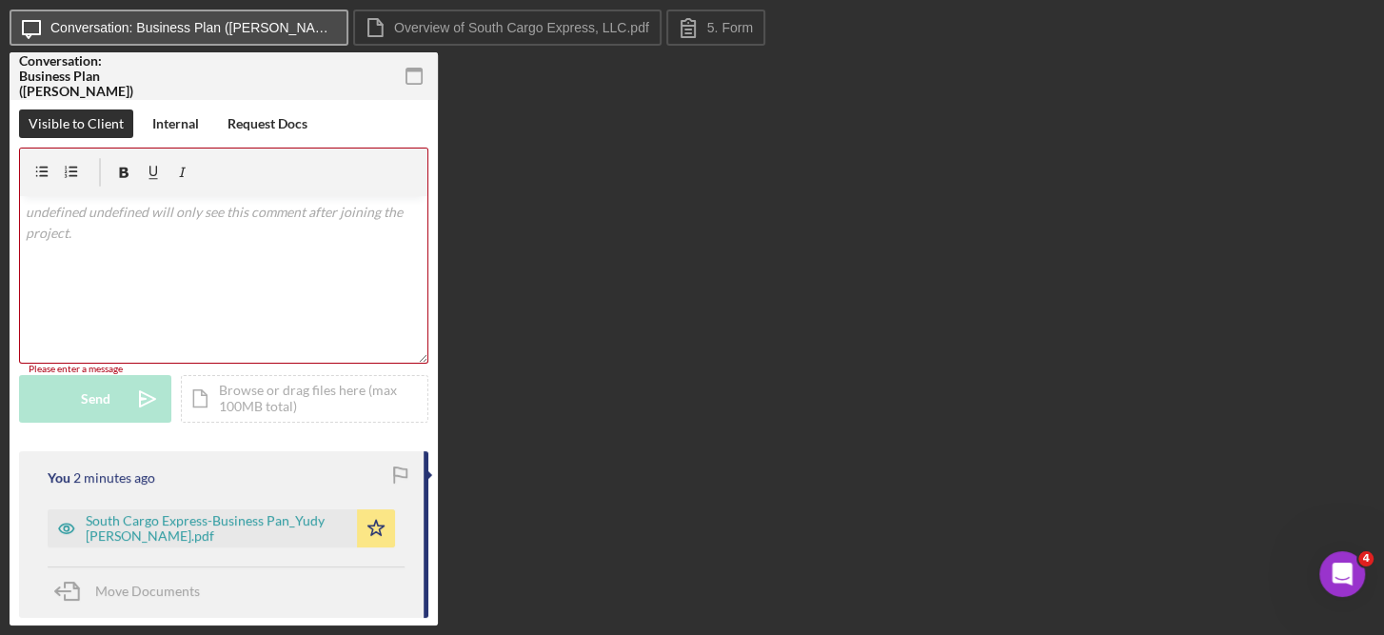
click at [238, 20] on label "Conversation: Business Plan ([PERSON_NAME])" at bounding box center [193, 27] width 286 height 15
